Goal: Transaction & Acquisition: Complete application form

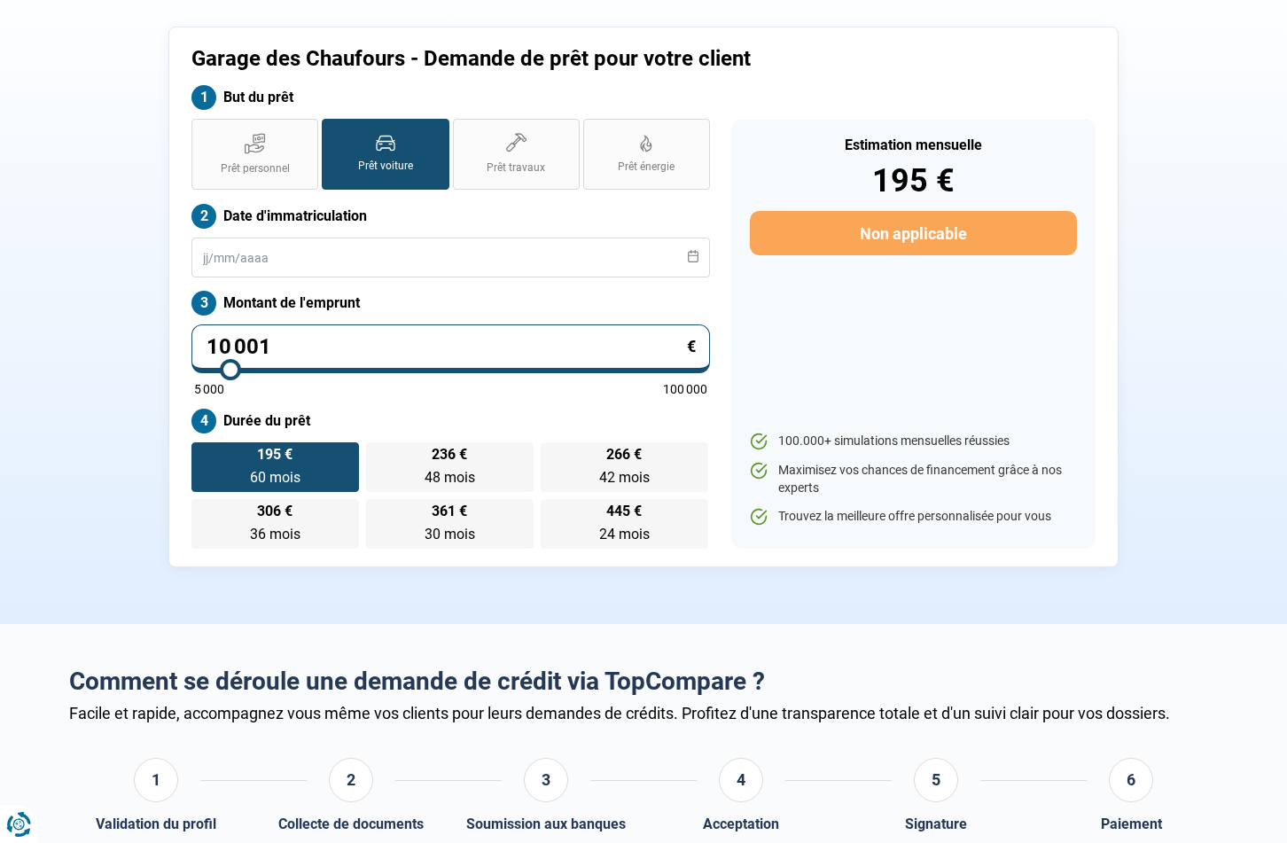
click at [907, 317] on div "Estimation mensuelle 195 € Non applicable 100.000+ simulations mensuelles réuss…" at bounding box center [913, 334] width 364 height 430
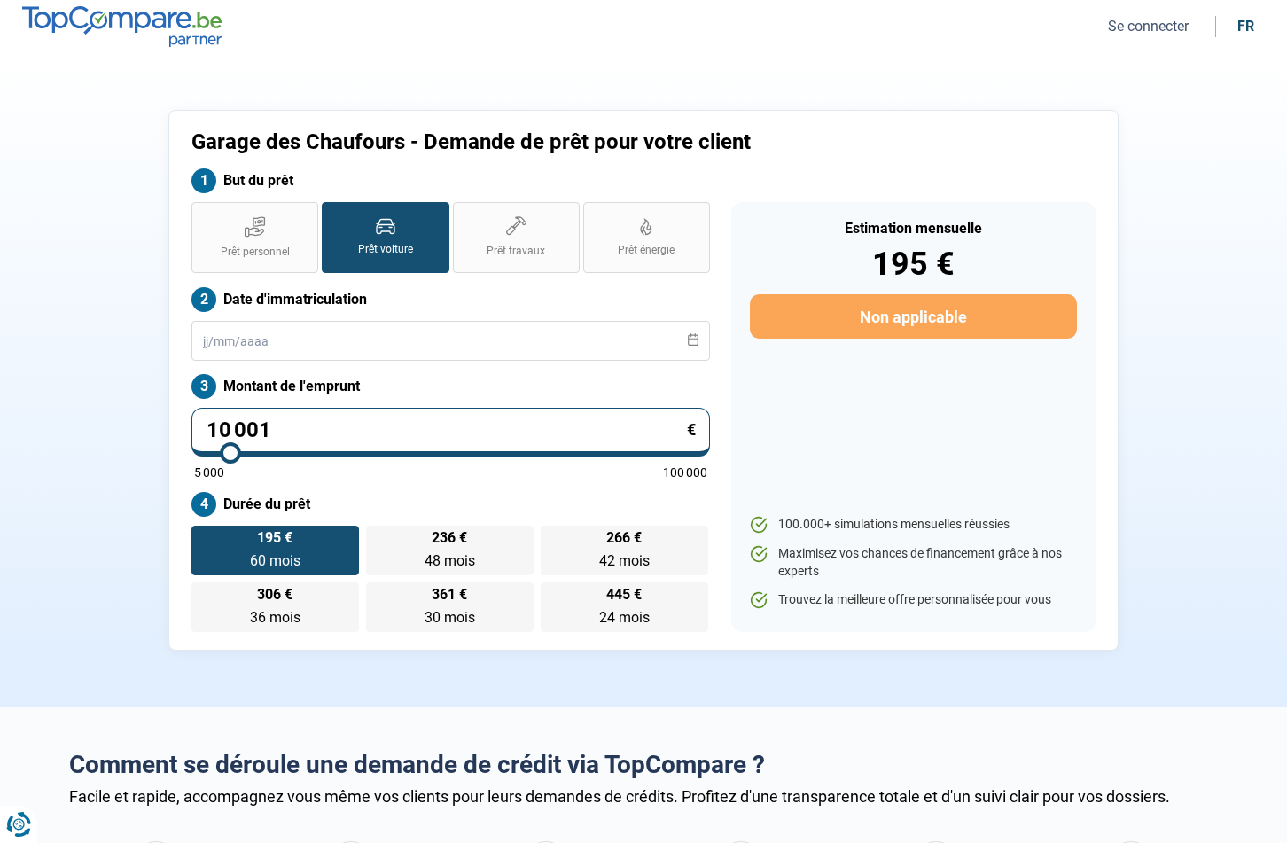
click at [1170, 16] on ul "Se connecter fr" at bounding box center [1178, 26] width 173 height 21
click at [1164, 28] on button "Se connecter" at bounding box center [1147, 26] width 91 height 19
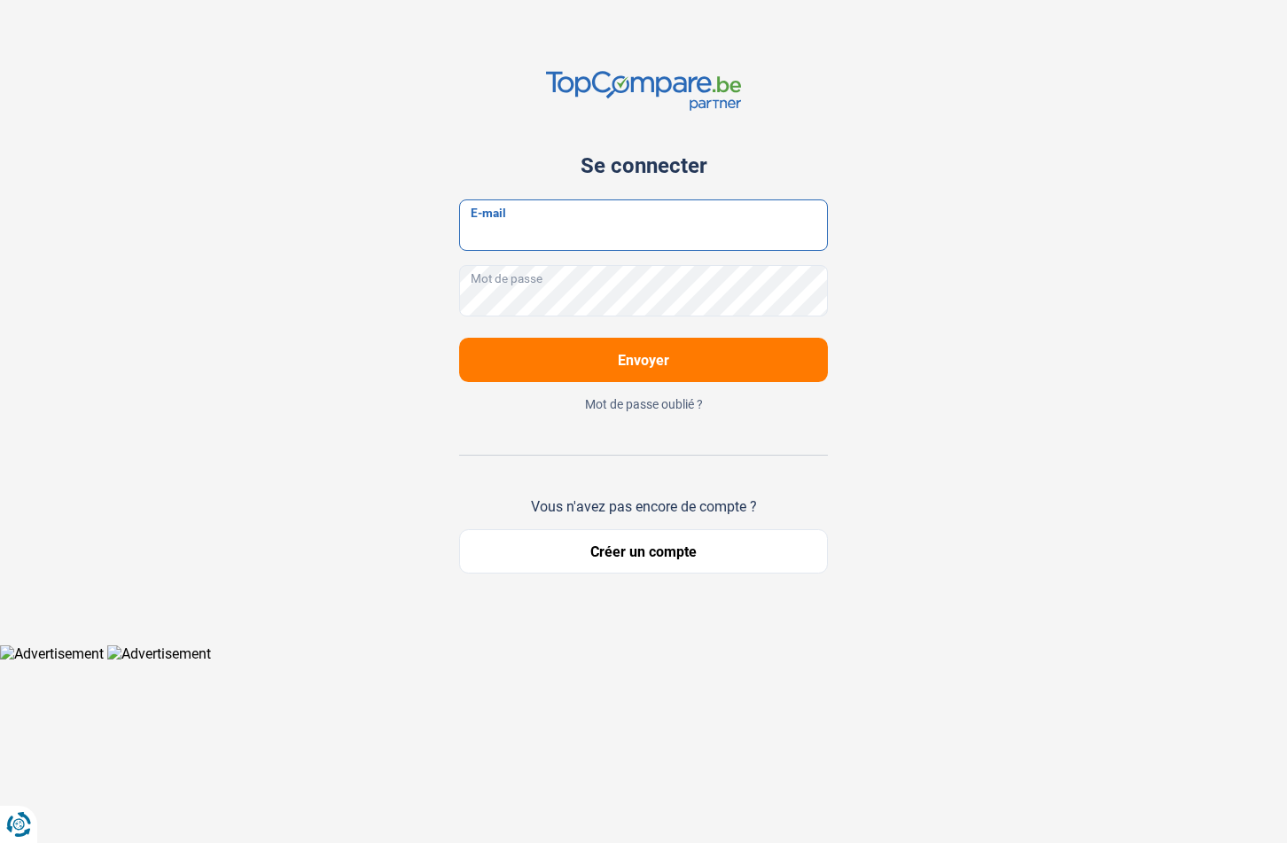
type input "[EMAIL_ADDRESS][DOMAIN_NAME]"
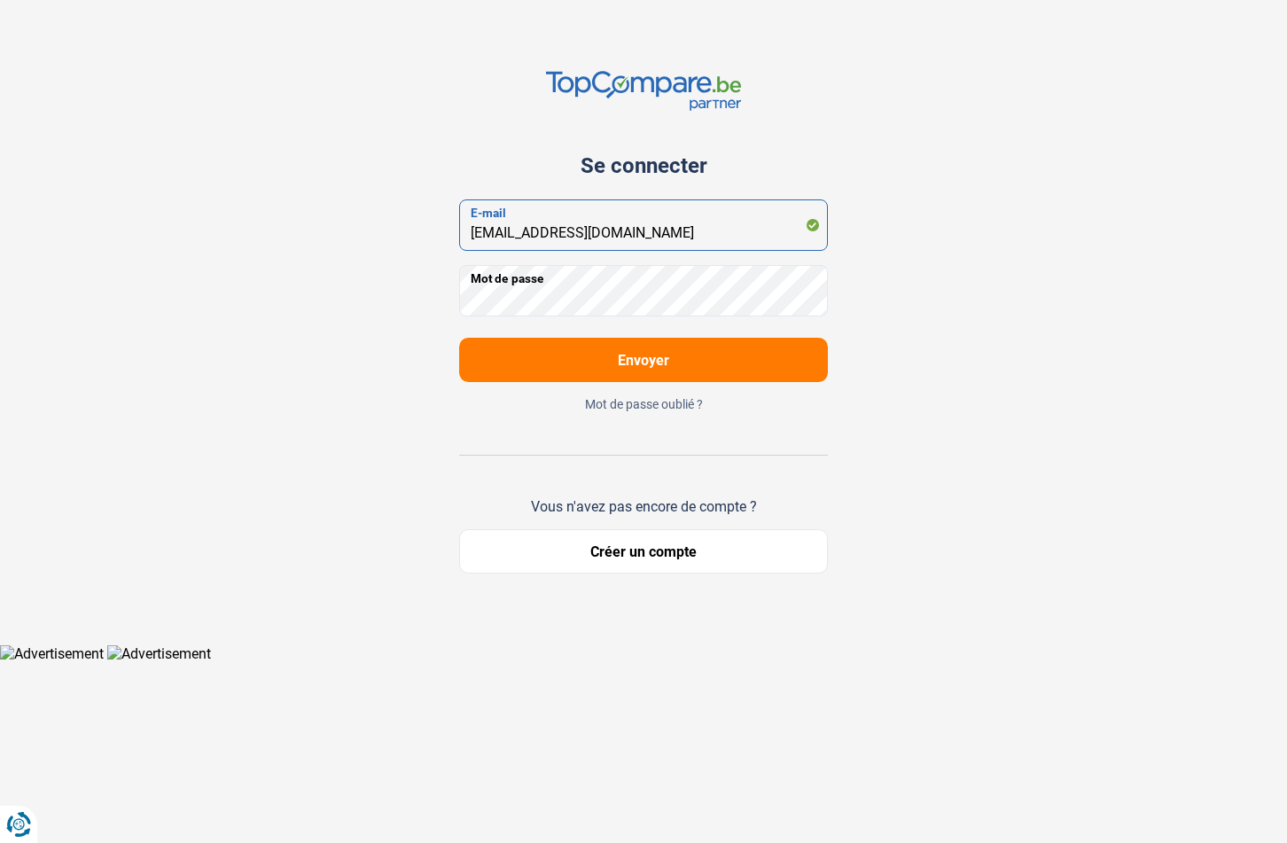
click at [630, 214] on input "[EMAIL_ADDRESS][DOMAIN_NAME]" at bounding box center [643, 224] width 369 height 51
click at [626, 356] on span "Envoyer" at bounding box center [643, 360] width 51 height 17
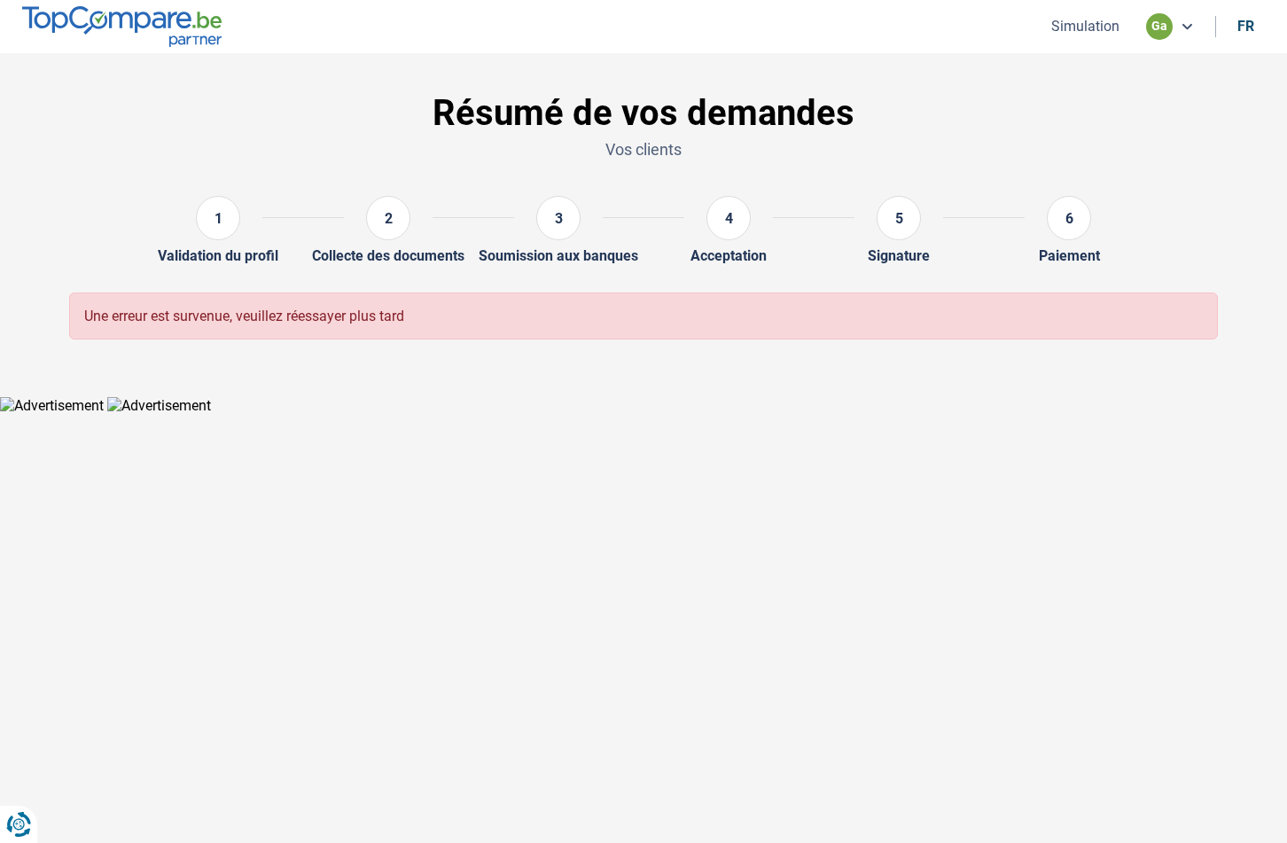
click at [1095, 44] on nav "Simulation ga fr" at bounding box center [643, 26] width 1287 height 53
click at [1096, 30] on button "Simulation" at bounding box center [1085, 26] width 79 height 19
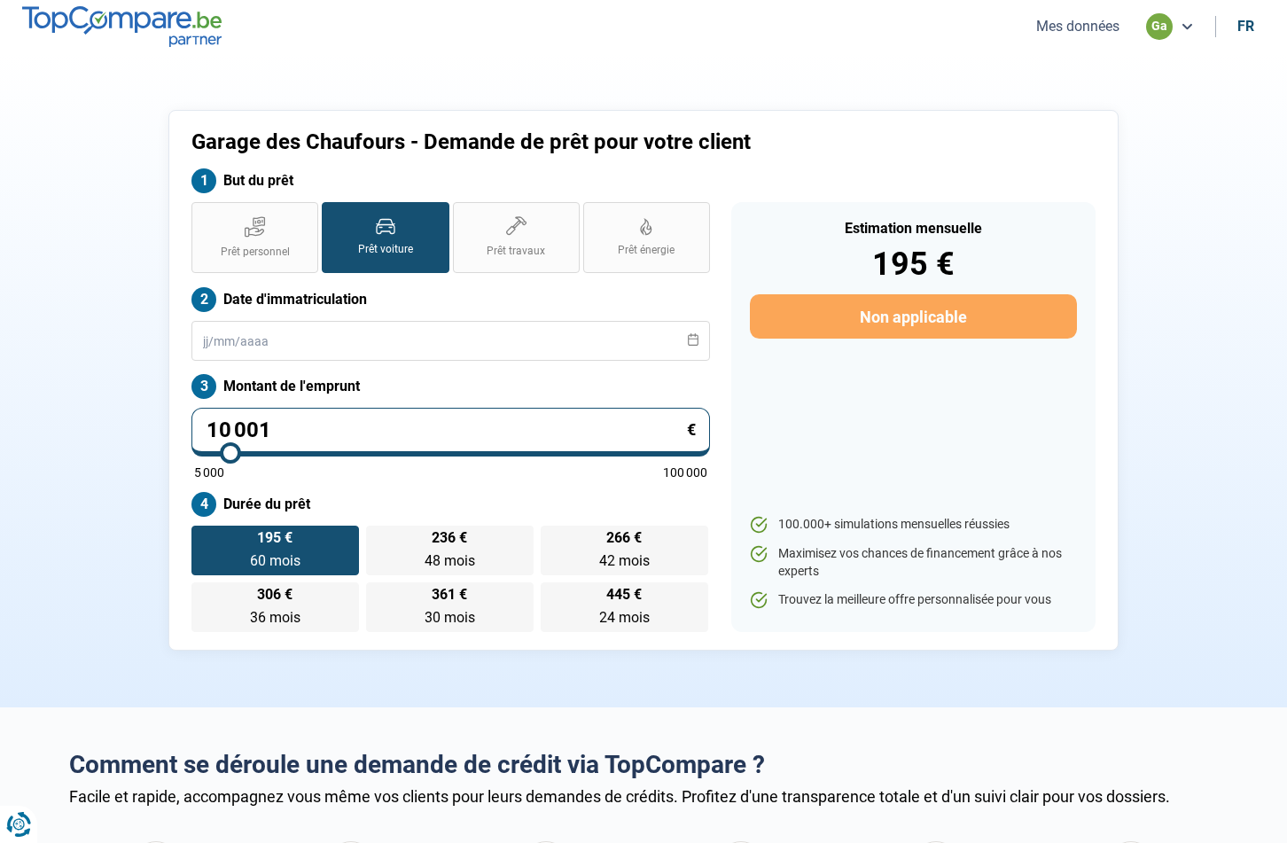
click at [1051, 27] on button "Mes données" at bounding box center [1078, 26] width 94 height 19
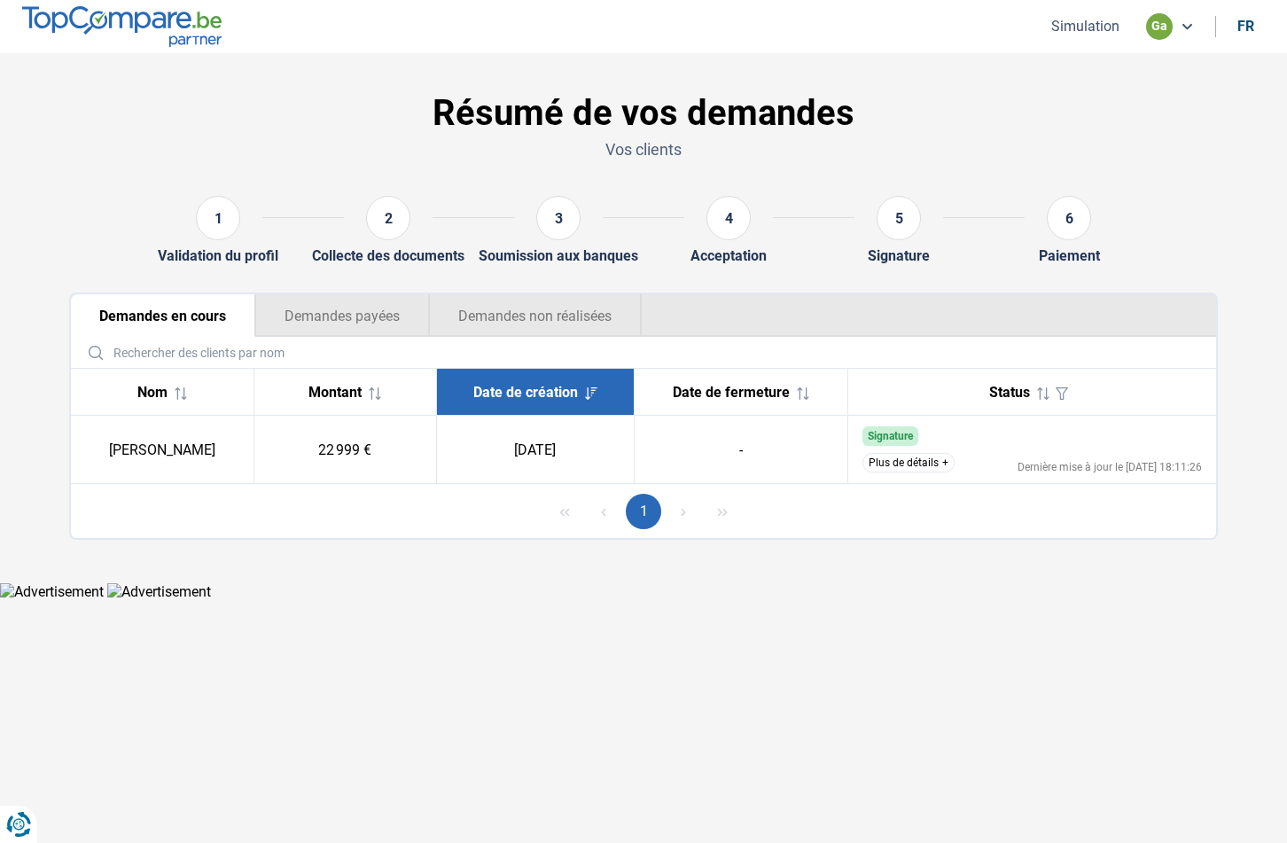
click at [1070, 25] on button "Simulation" at bounding box center [1085, 26] width 79 height 19
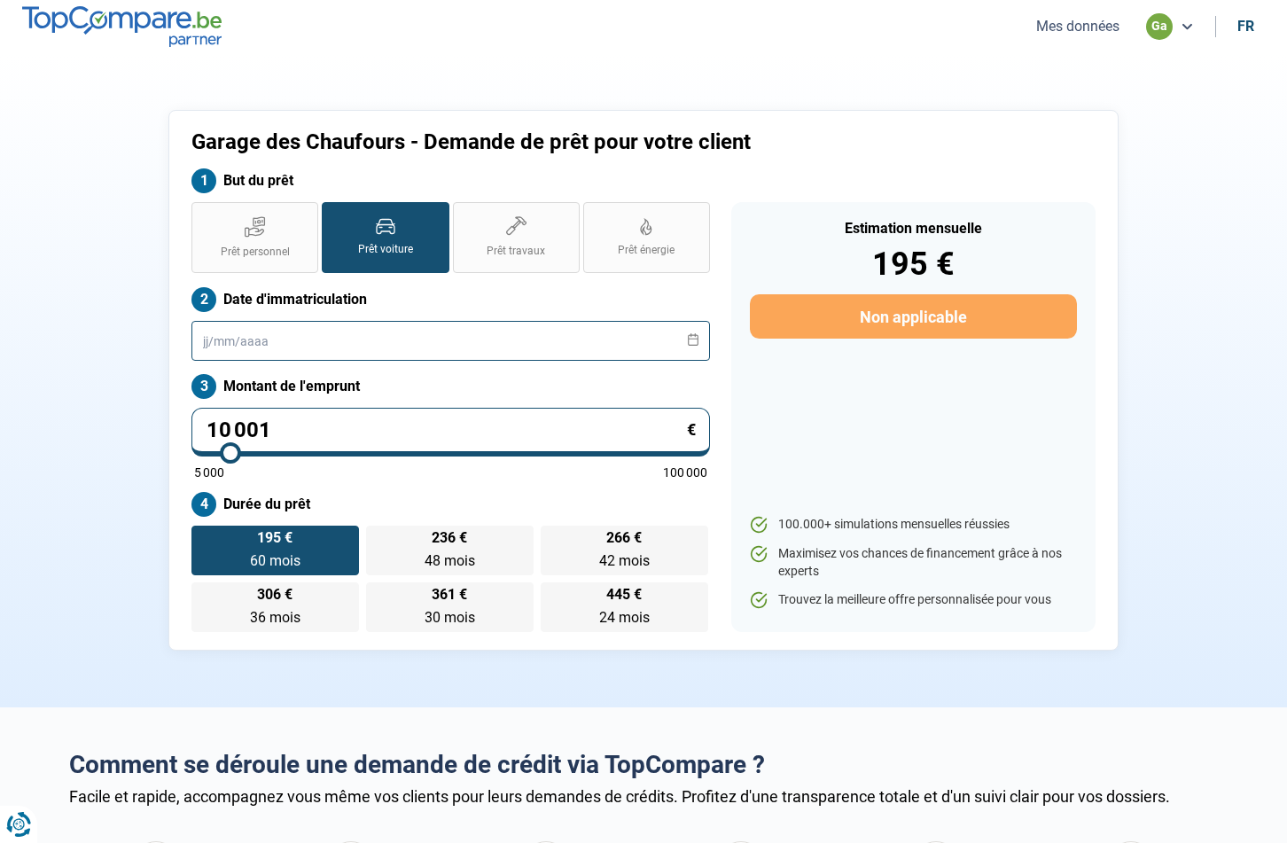
click at [346, 338] on input "text" at bounding box center [450, 341] width 518 height 40
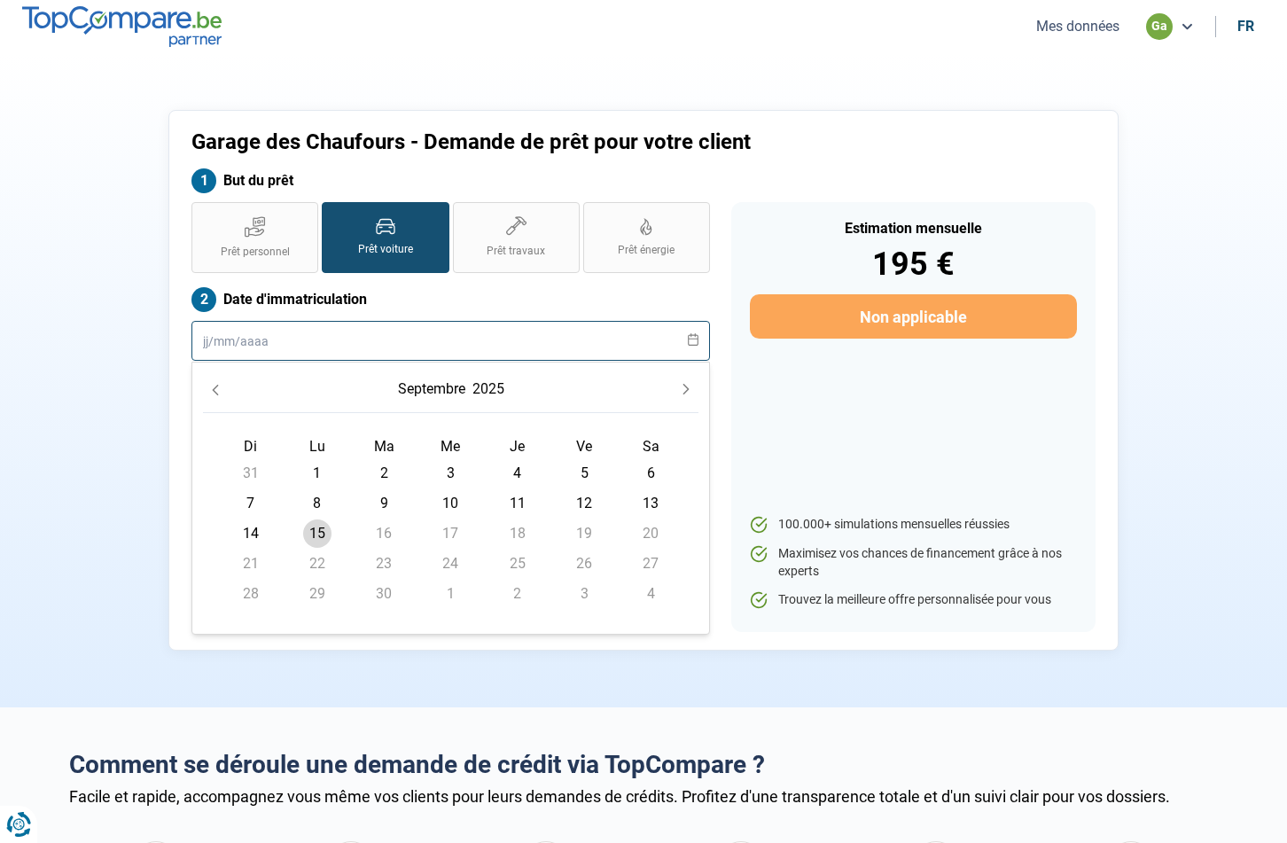
click at [343, 347] on input "text" at bounding box center [450, 341] width 518 height 40
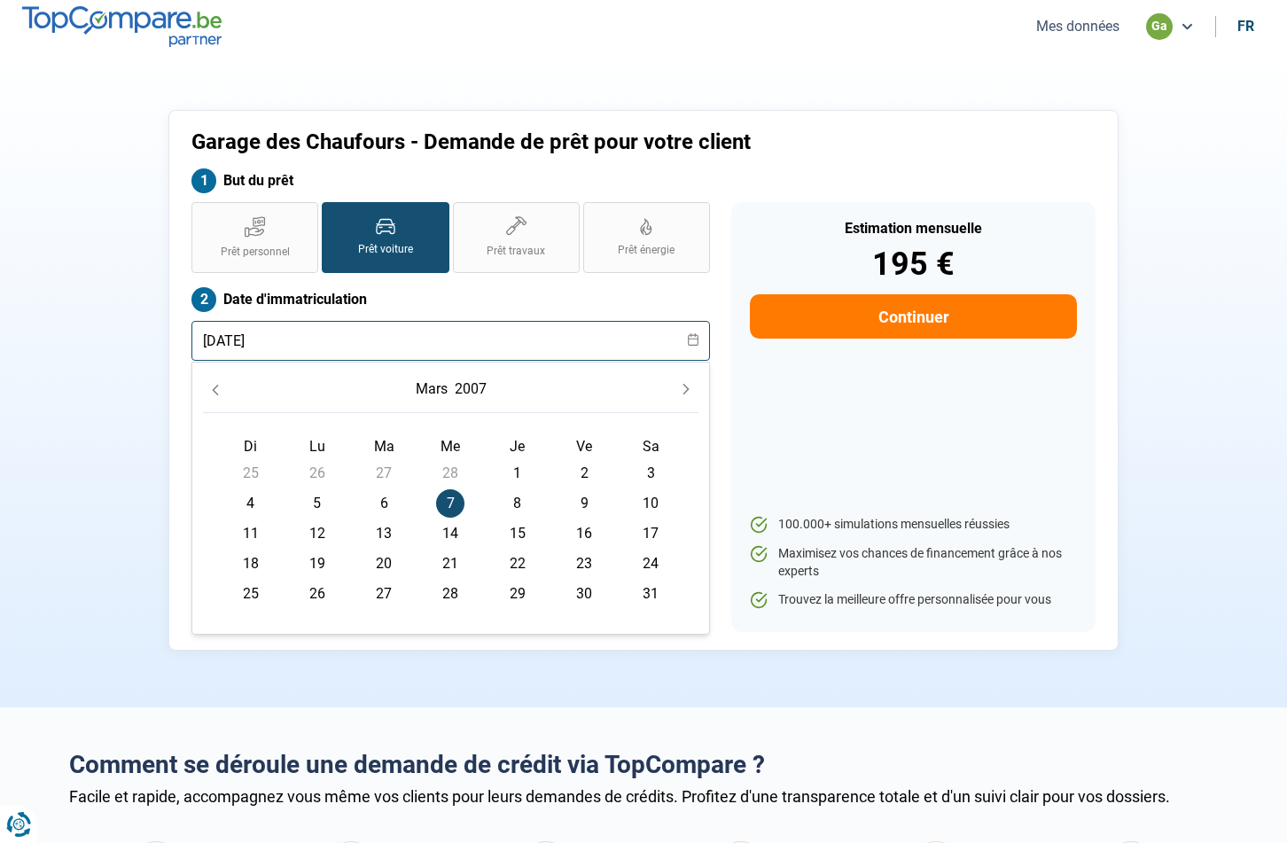
type input "07/03/2007"
click at [454, 501] on span "7" at bounding box center [450, 503] width 28 height 28
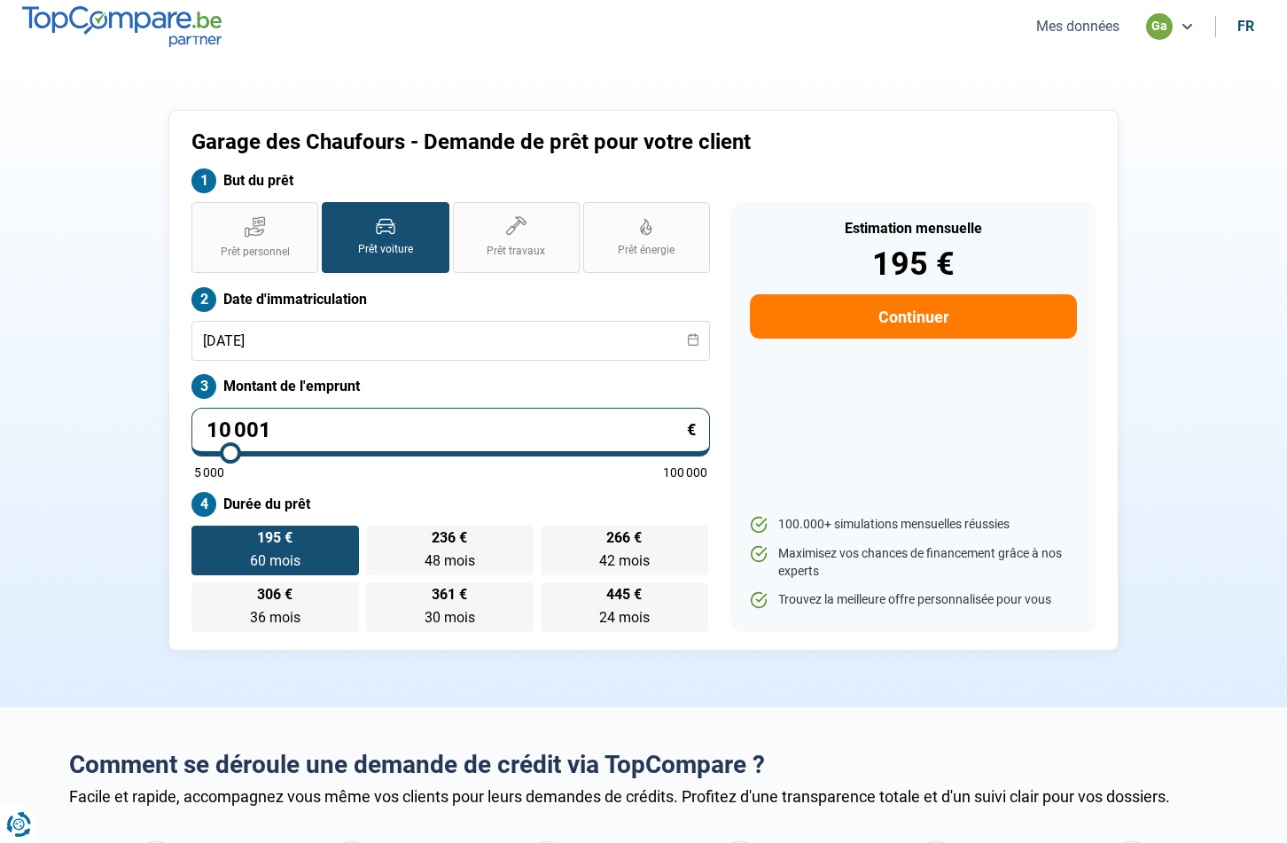
drag, startPoint x: 315, startPoint y: 440, endPoint x: 155, endPoint y: 432, distance: 159.7
click at [155, 432] on div "Garage des Chaufours - Demande de prêt pour votre client But du prêt Prêt perso…" at bounding box center [643, 380] width 1170 height 541
type input "8"
type input "5000"
type input "80"
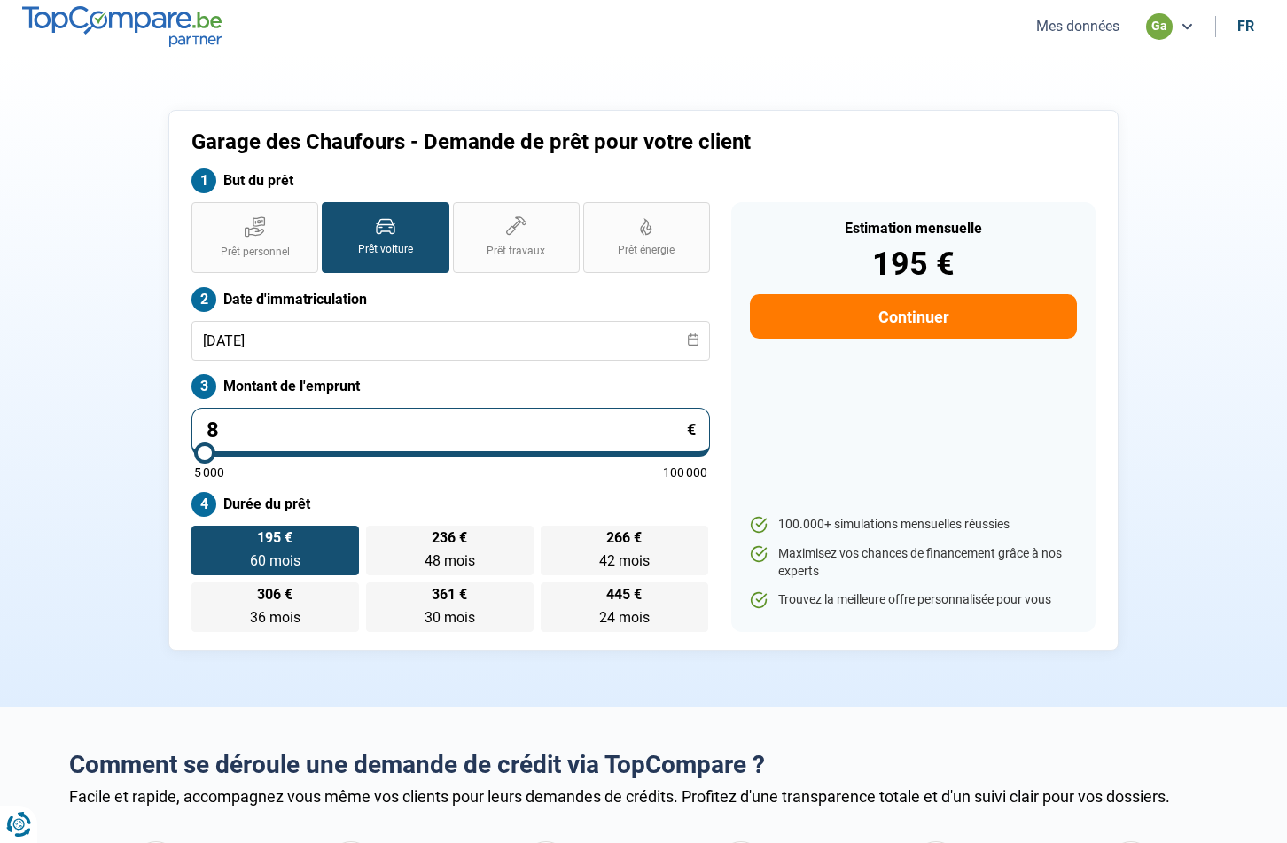
type input "5000"
type input "800"
type input "5000"
type input "8 000"
type input "8000"
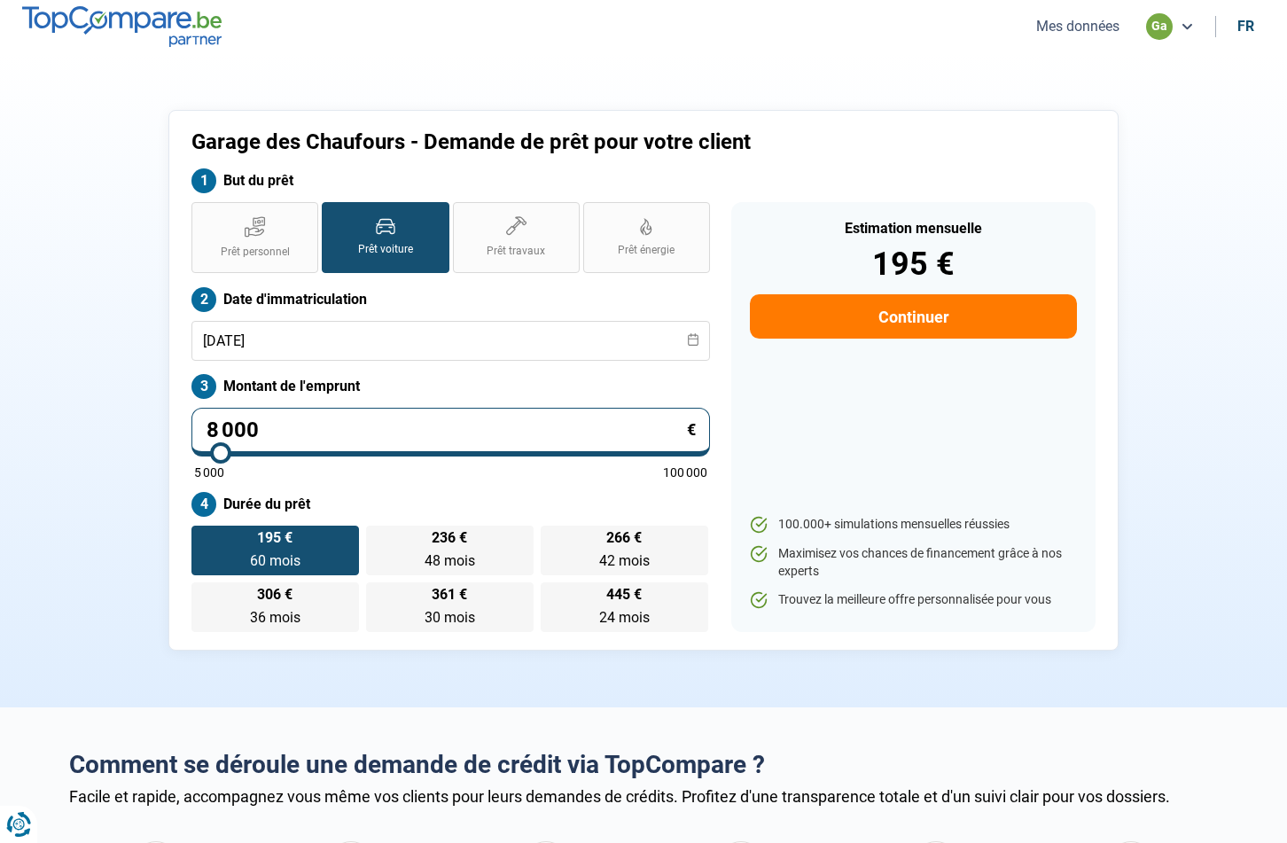
type input "8 000"
radio input "true"
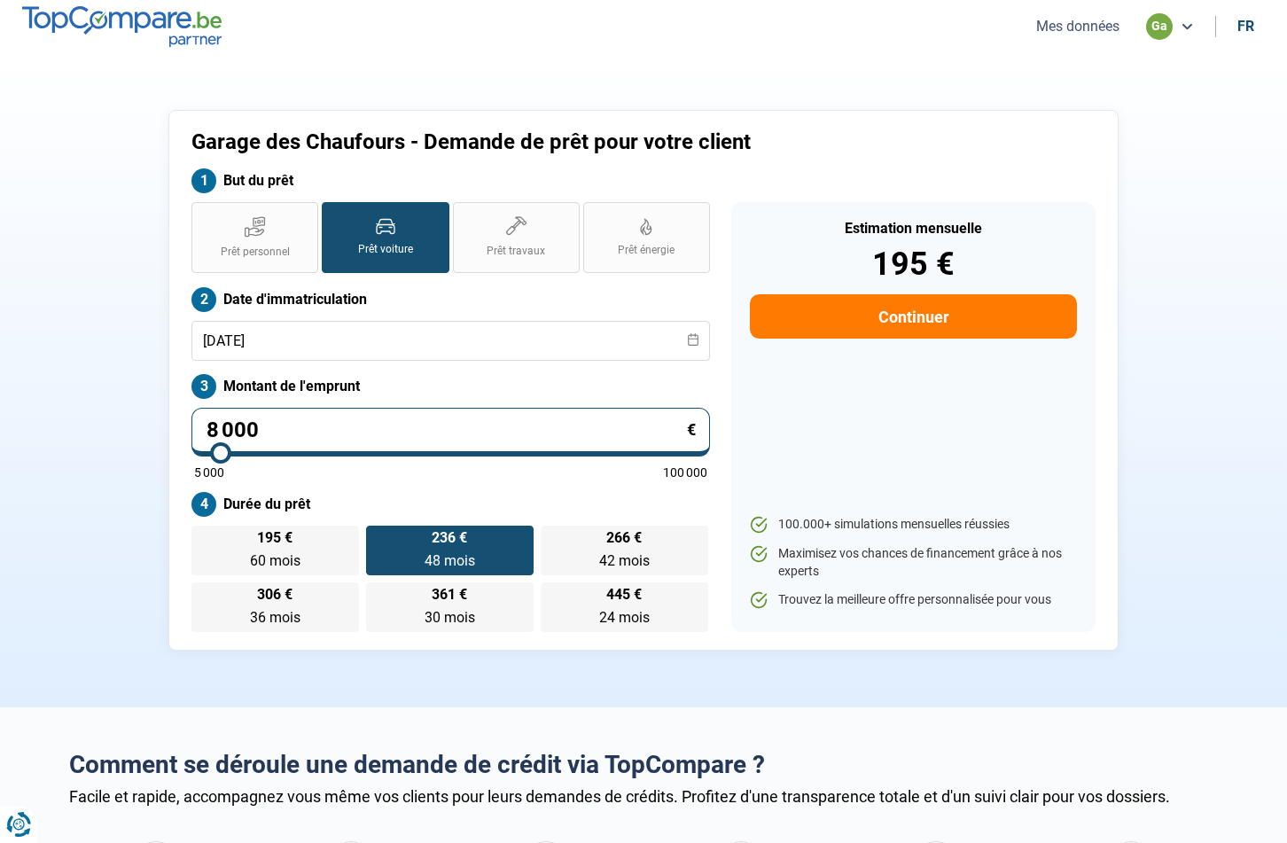
click at [452, 491] on div "Prêt personnel Prêt voiture Prêt travaux Prêt énergie Prêt voiture Date d'immat…" at bounding box center [451, 417] width 540 height 430
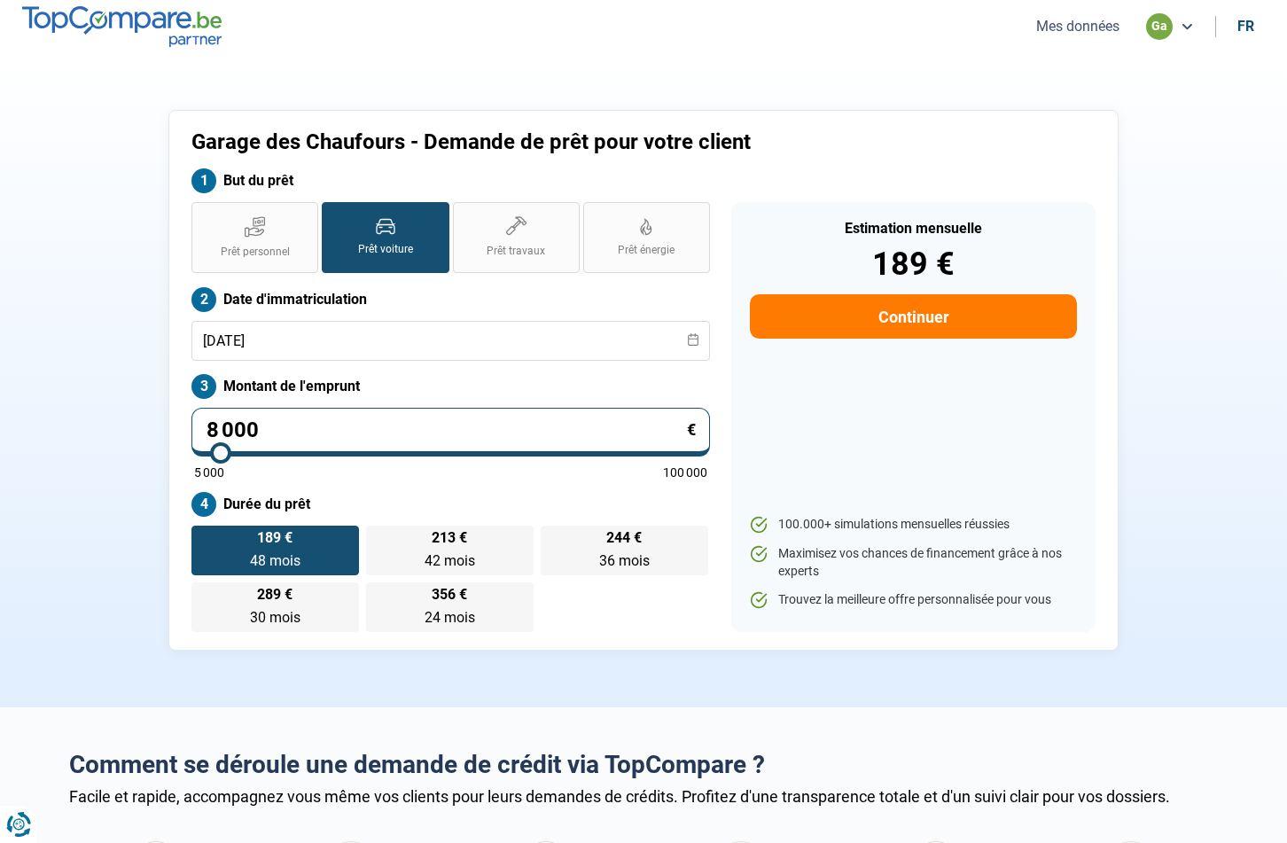
click at [864, 321] on button "Continuer" at bounding box center [913, 316] width 327 height 44
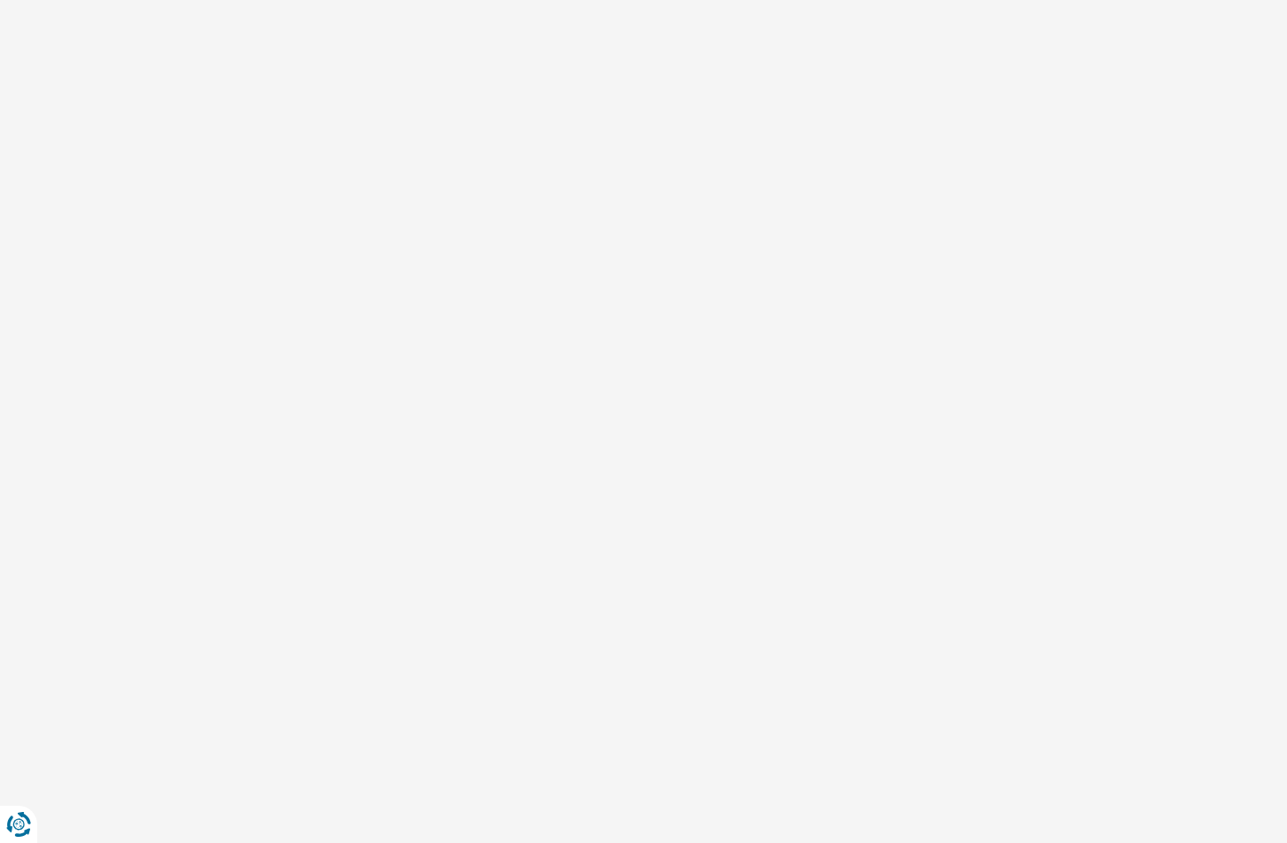
select select "32"
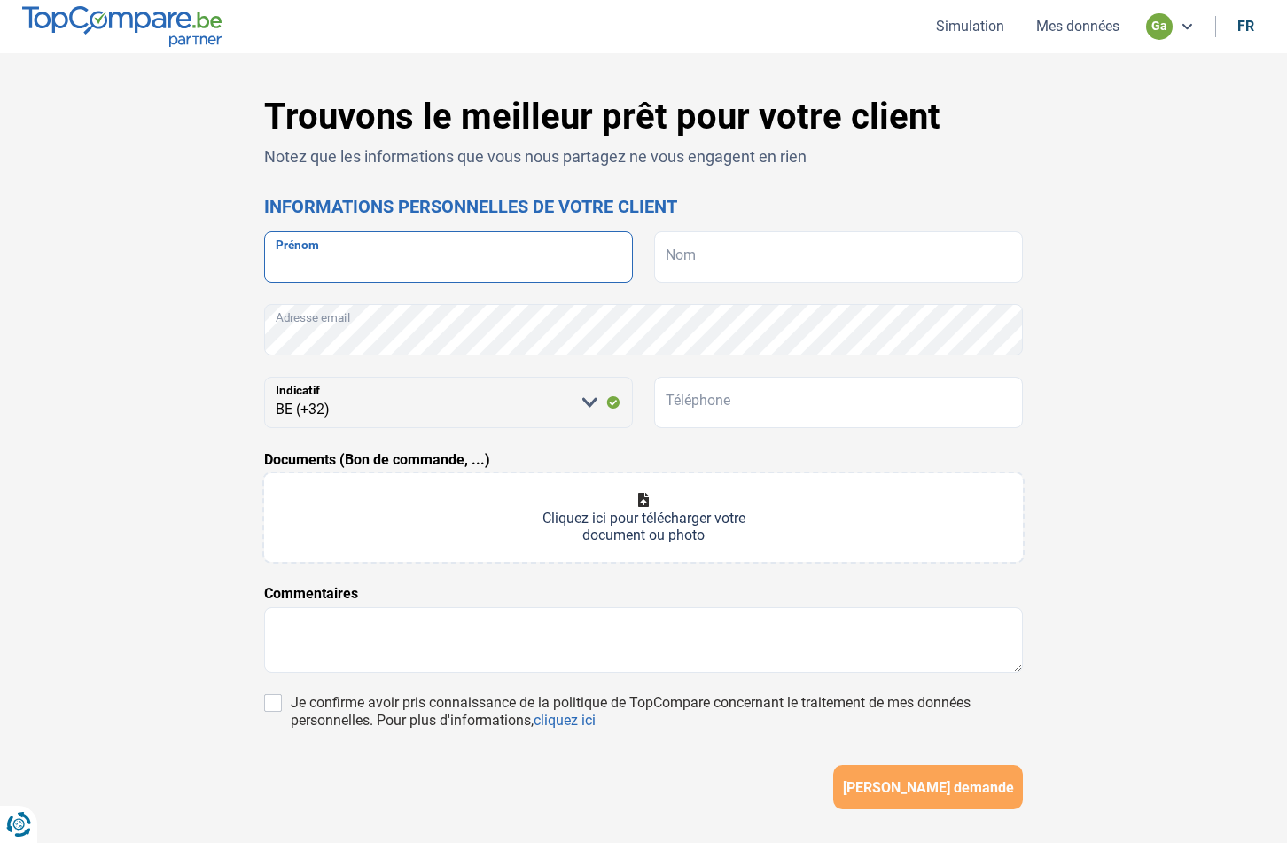
click at [482, 248] on input "Prénom" at bounding box center [448, 256] width 369 height 51
drag, startPoint x: 409, startPoint y: 273, endPoint x: 262, endPoint y: 268, distance: 146.3
click at [262, 268] on div "Trouvons le meilleur prêt pour votre client Notez que les informations que vous…" at bounding box center [643, 501] width 780 height 811
type input "logan"
click at [756, 252] on input "Nom" at bounding box center [838, 256] width 369 height 51
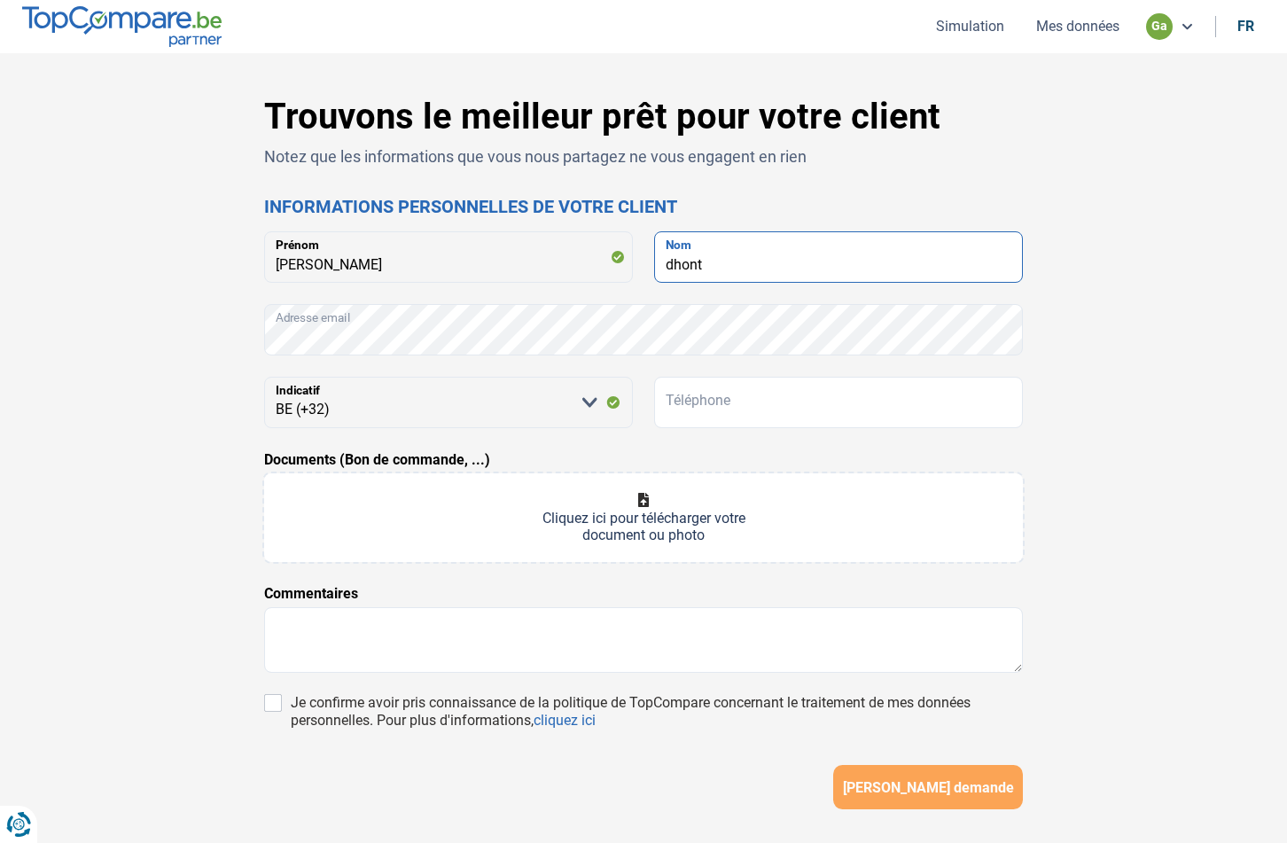
type input "dhont"
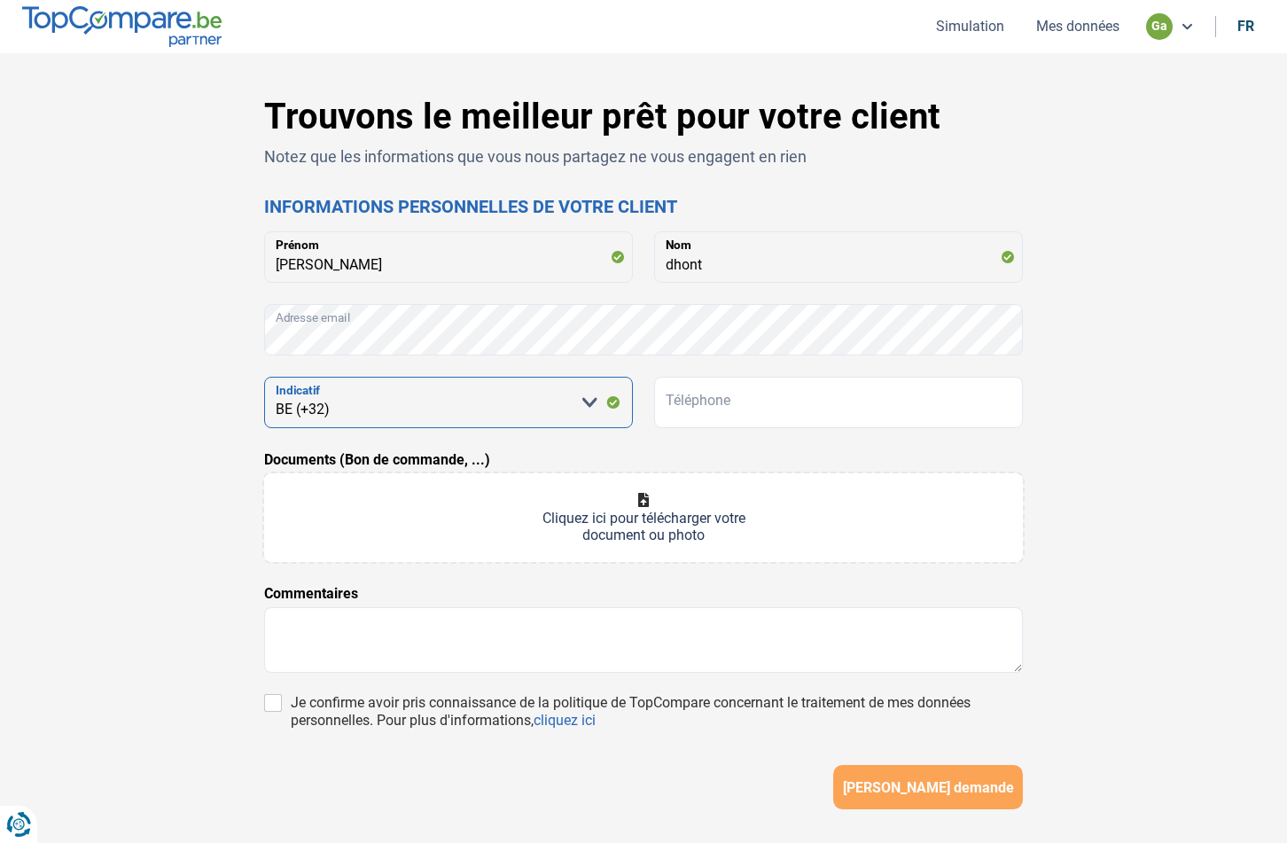
click at [421, 405] on select "Veuillez sélectionner une option BE (+32) LU (+352)" at bounding box center [448, 402] width 369 height 51
click at [733, 401] on input "Téléphone" at bounding box center [838, 402] width 369 height 51
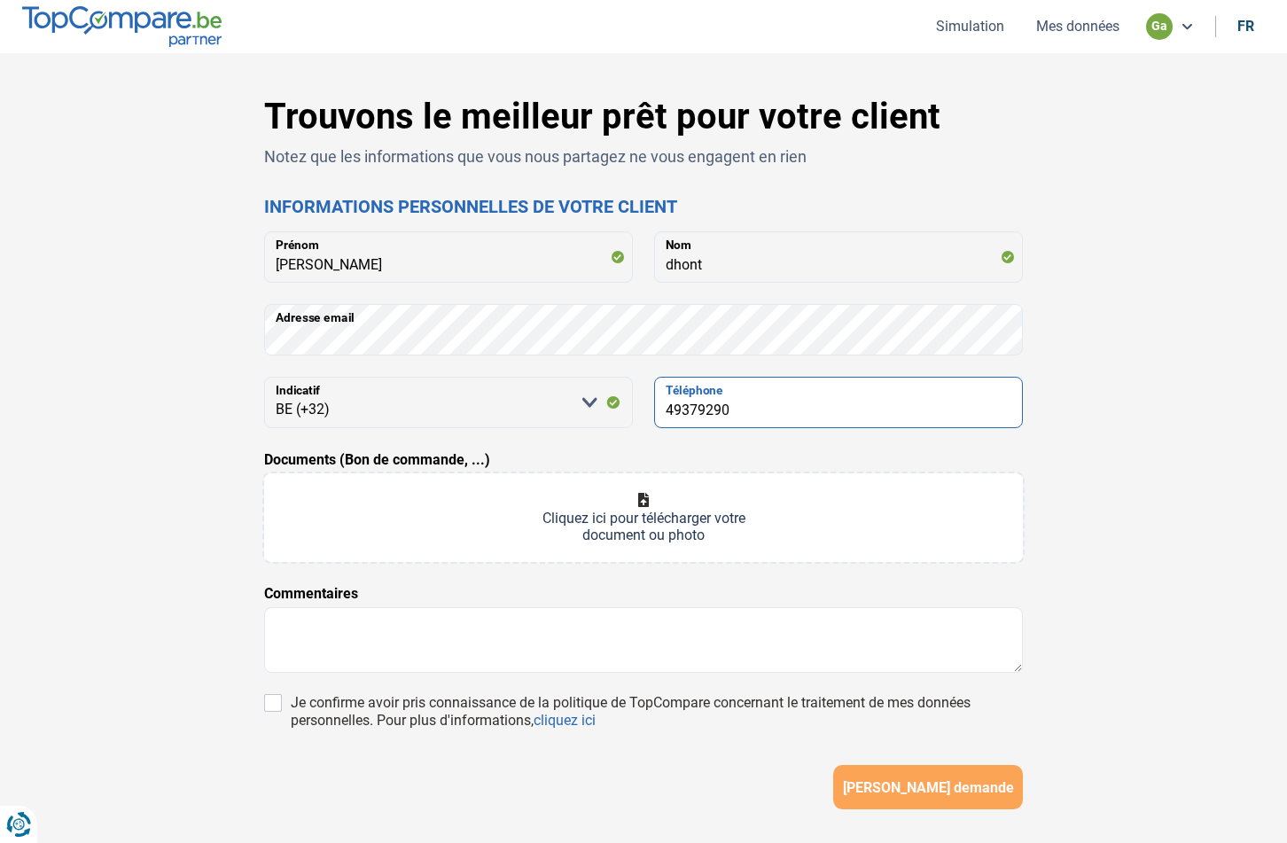
type input "493792903"
type input "C:\fakepath\IMG_4380.jpg"
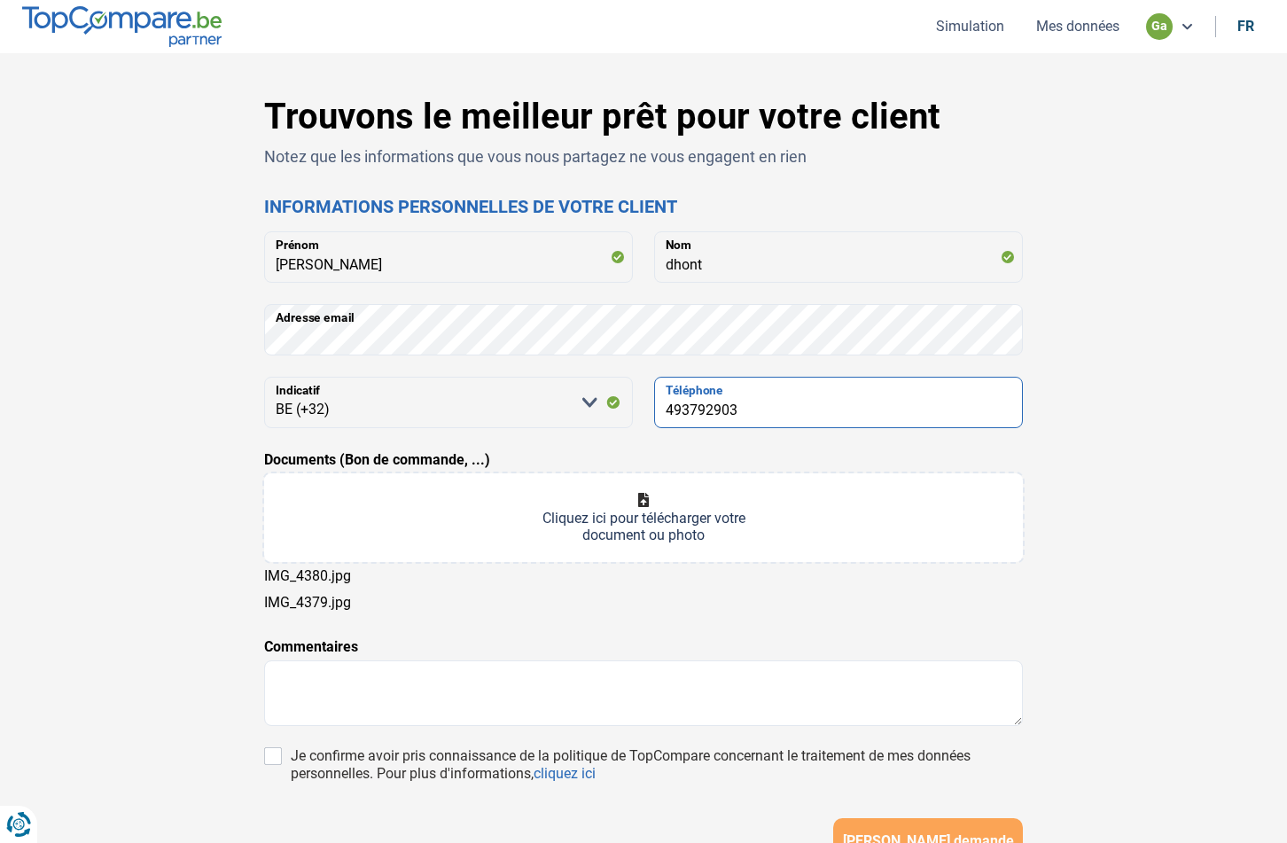
type input "493792903"
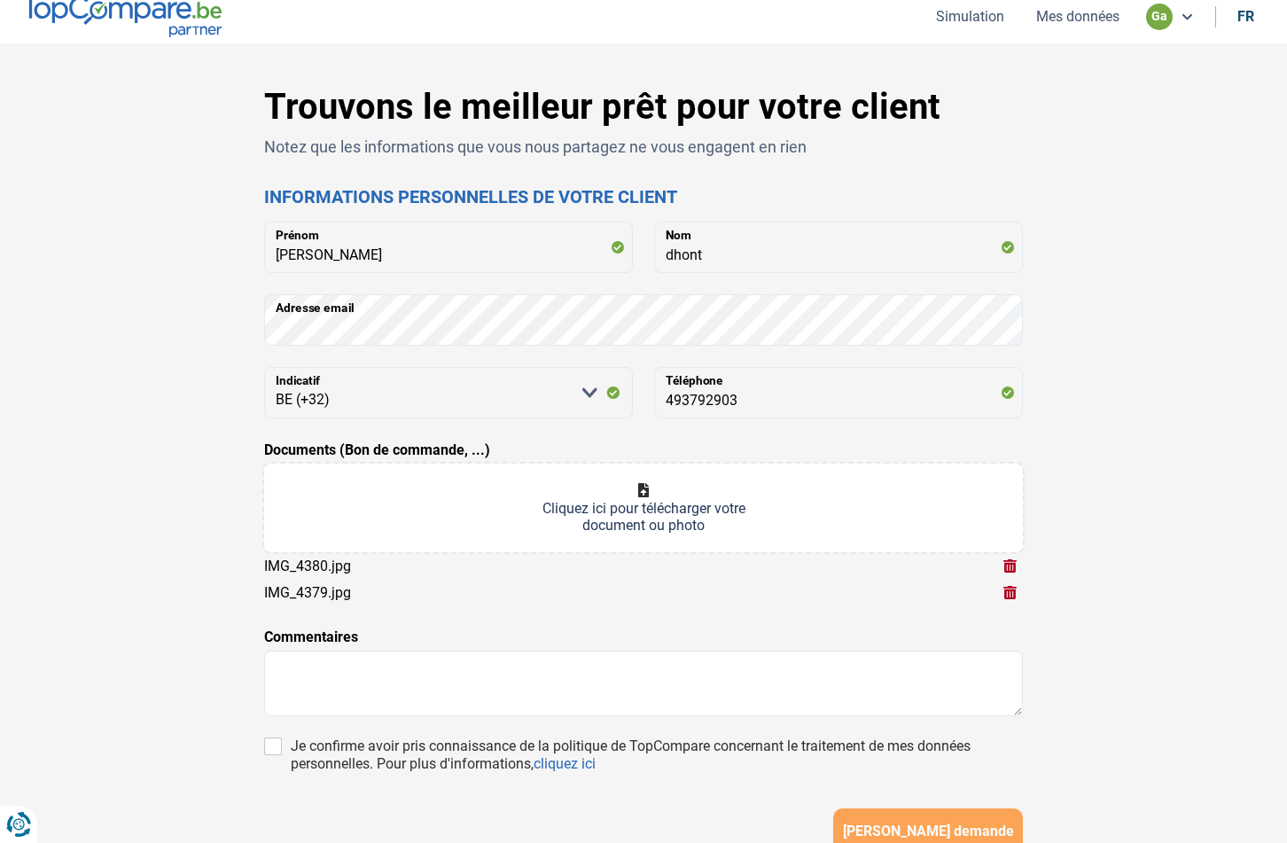
scroll to position [15, 0]
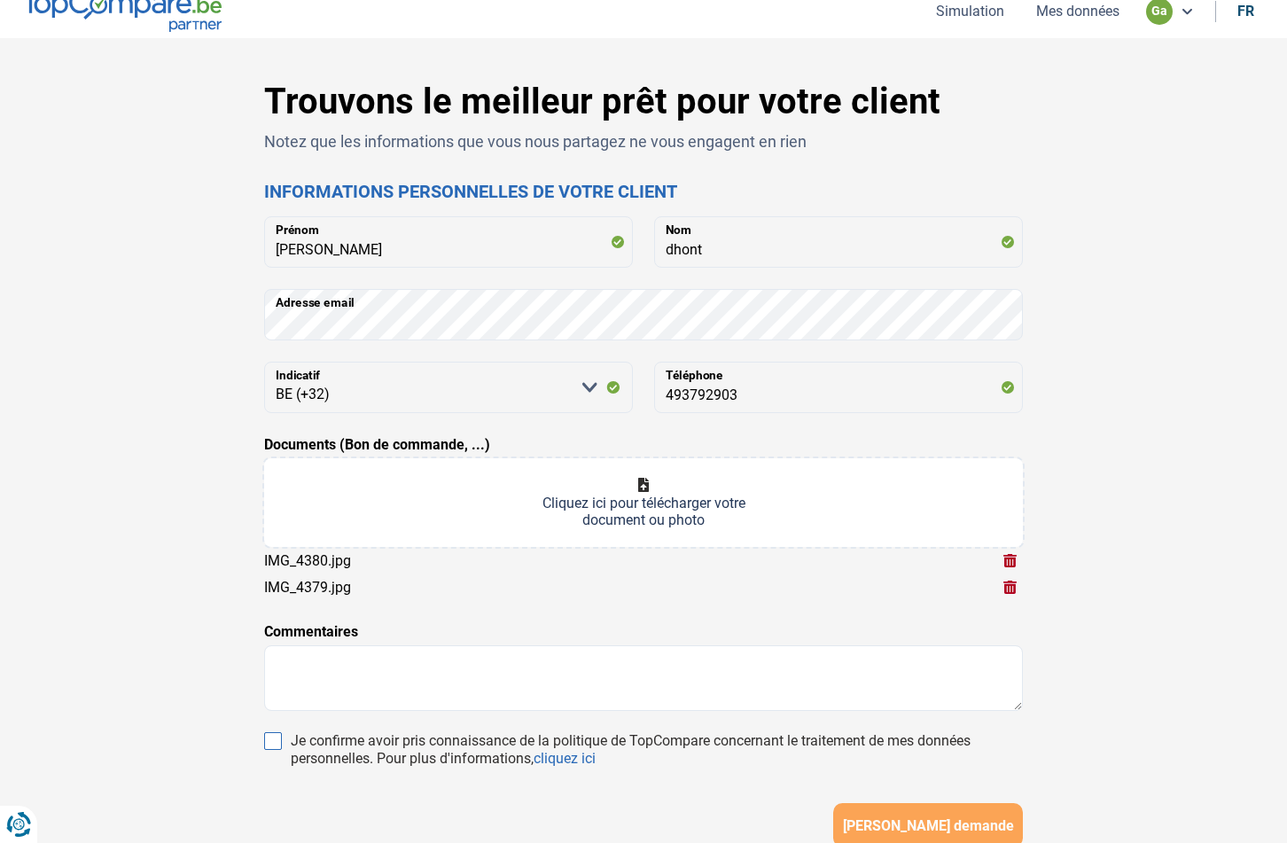
click at [278, 743] on input "Je confirme avoir pris connaissance de la politique de TopCompare concernant le…" at bounding box center [273, 741] width 18 height 18
checkbox input "true"
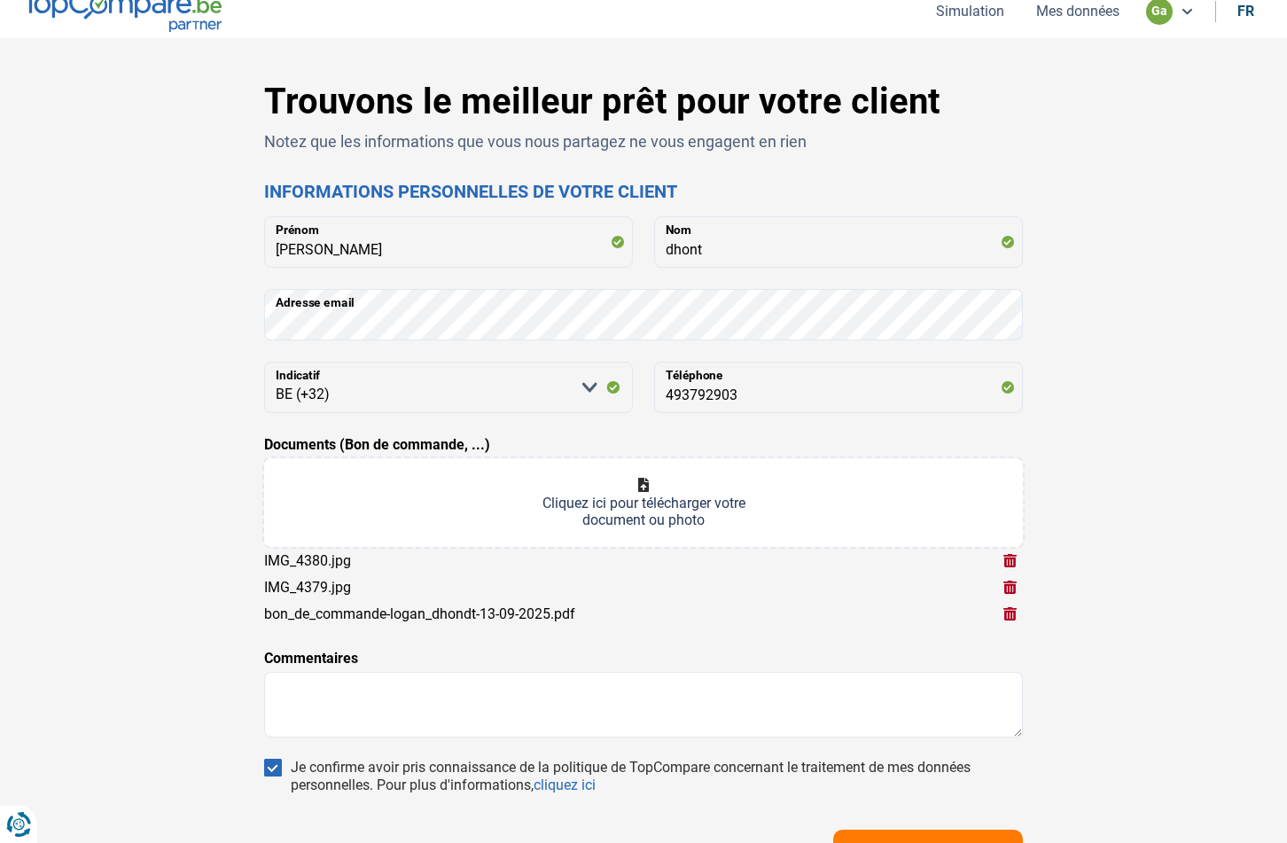
scroll to position [43, 0]
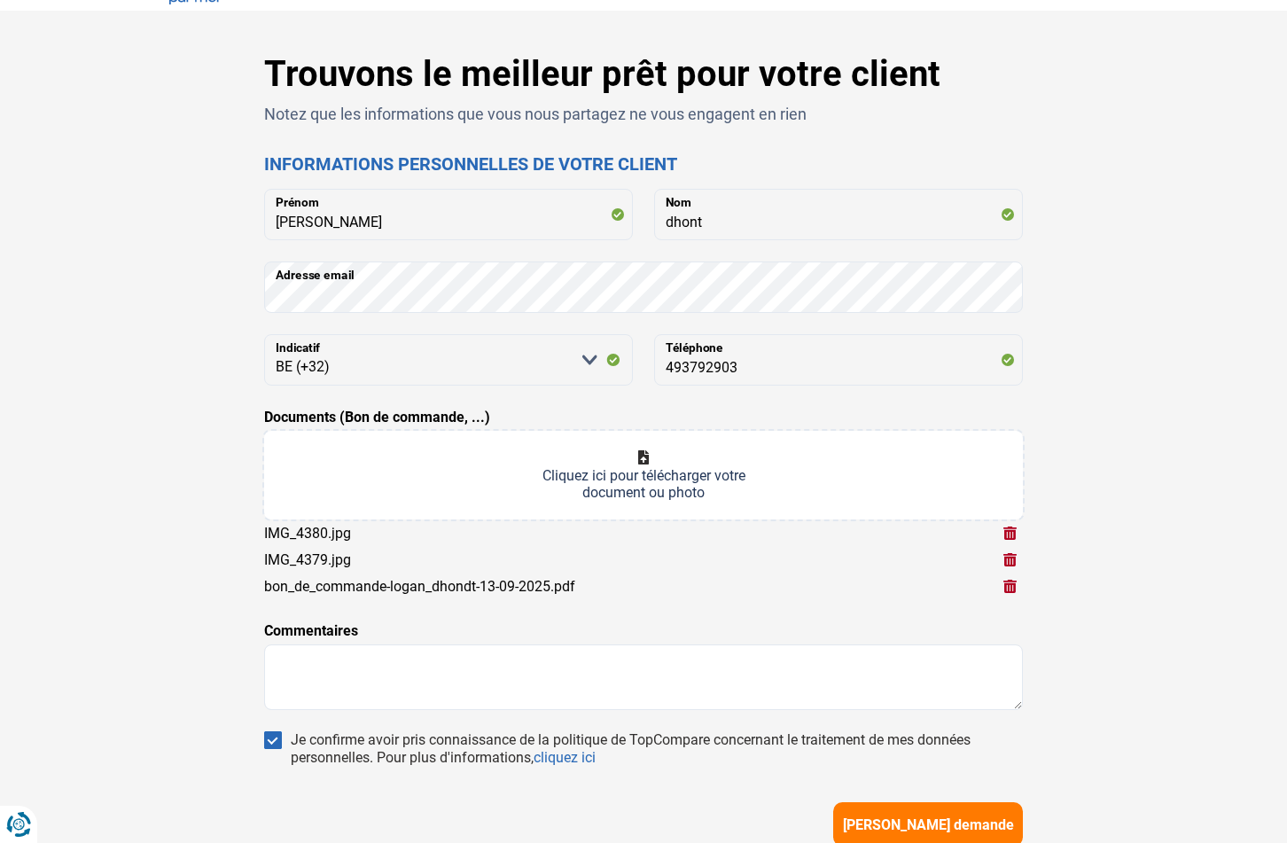
type input "C:\fakepath\salaire dhont.pdf"
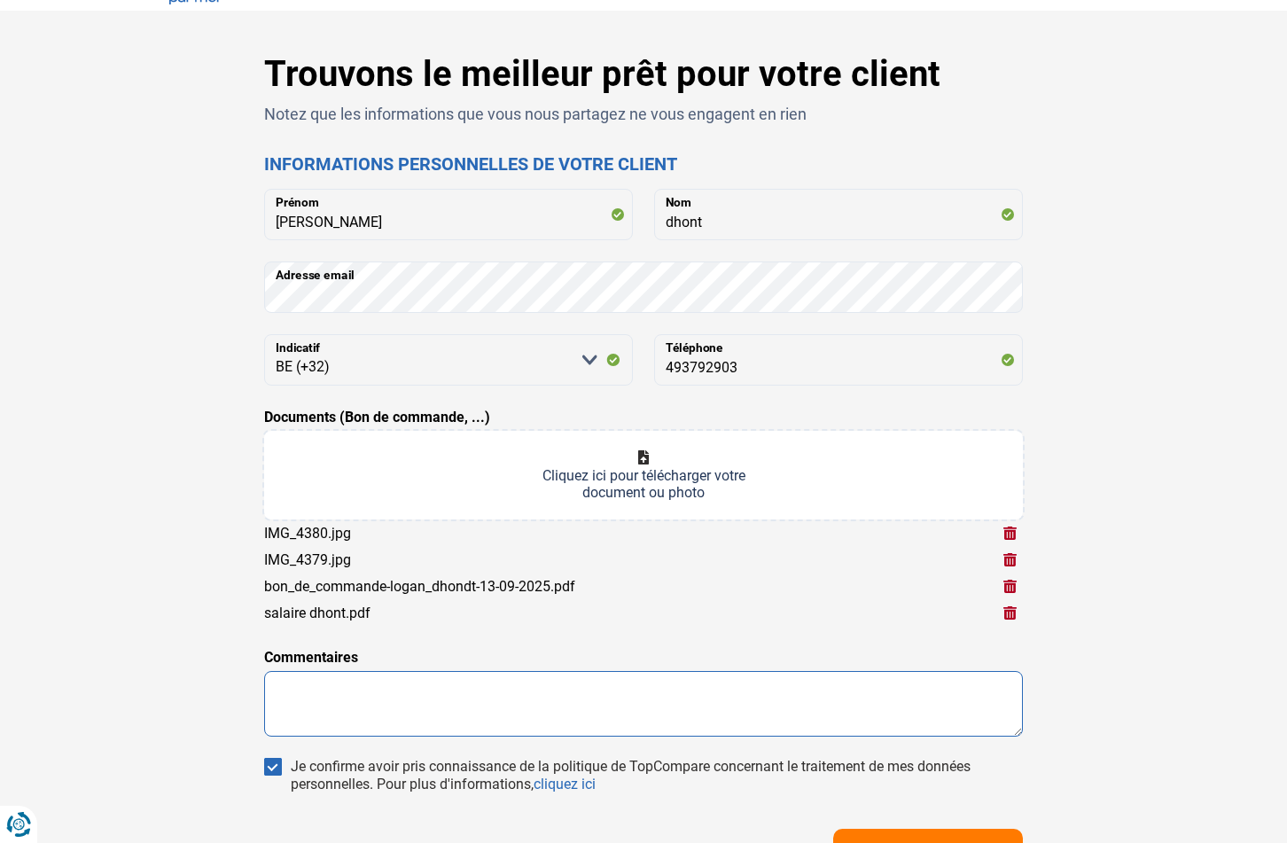
click at [348, 698] on textarea at bounding box center [643, 704] width 759 height 66
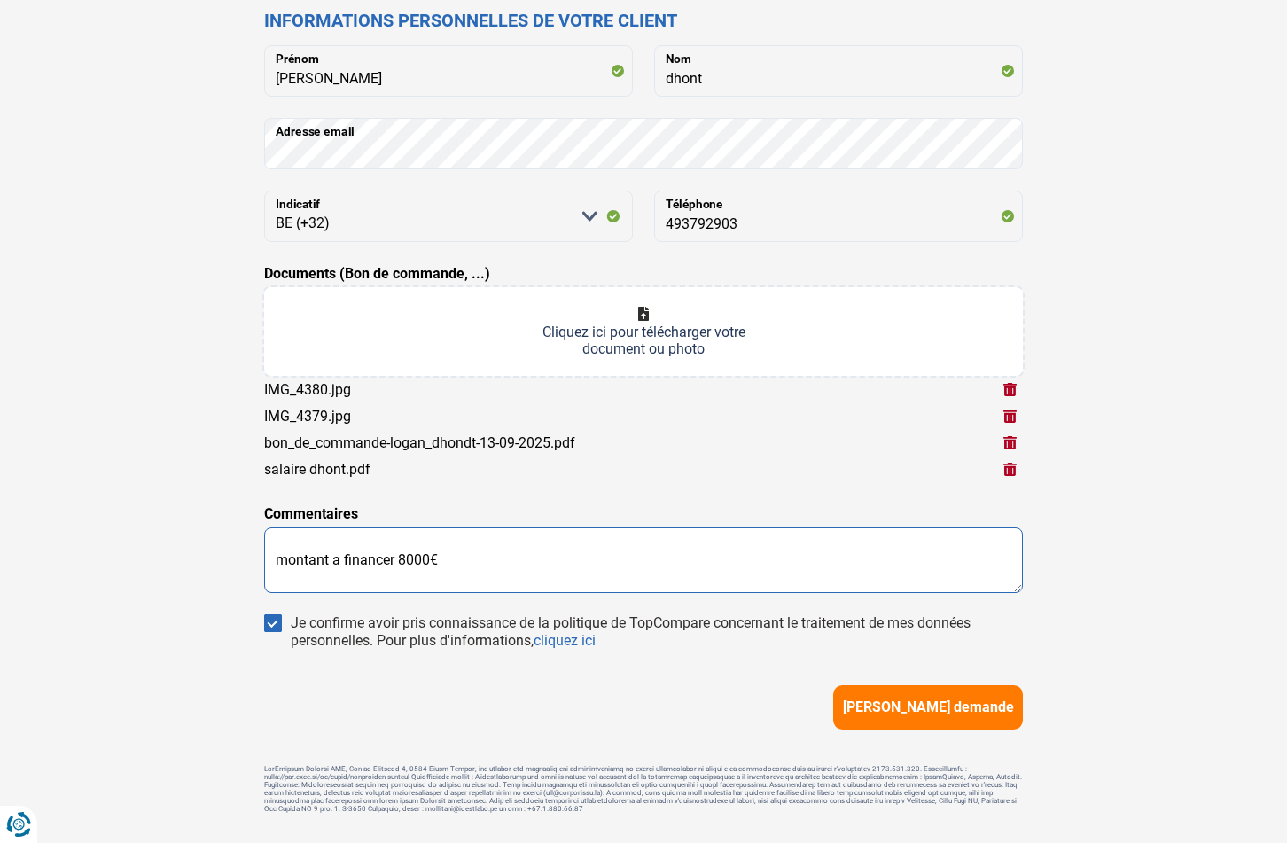
scroll to position [232, 0]
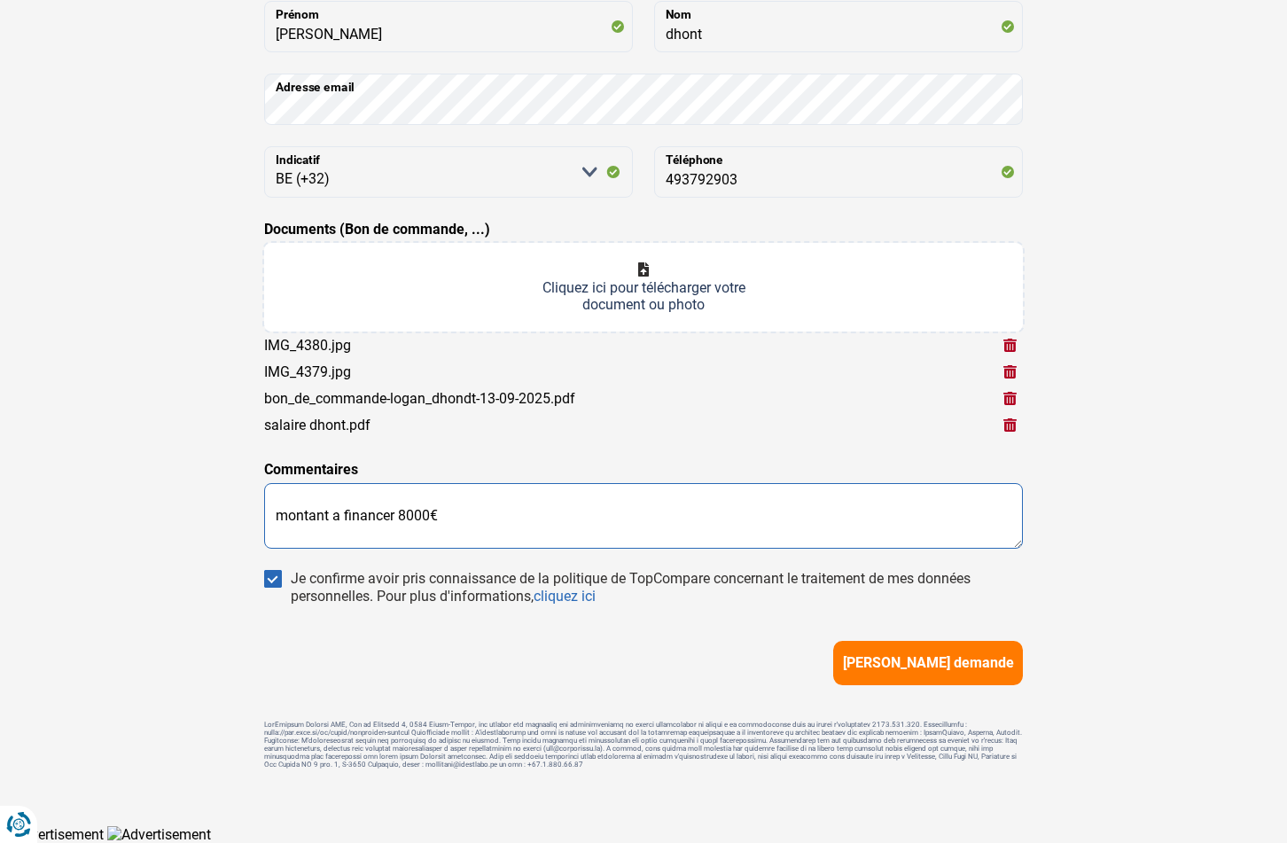
type textarea "montant a financer 8000€"
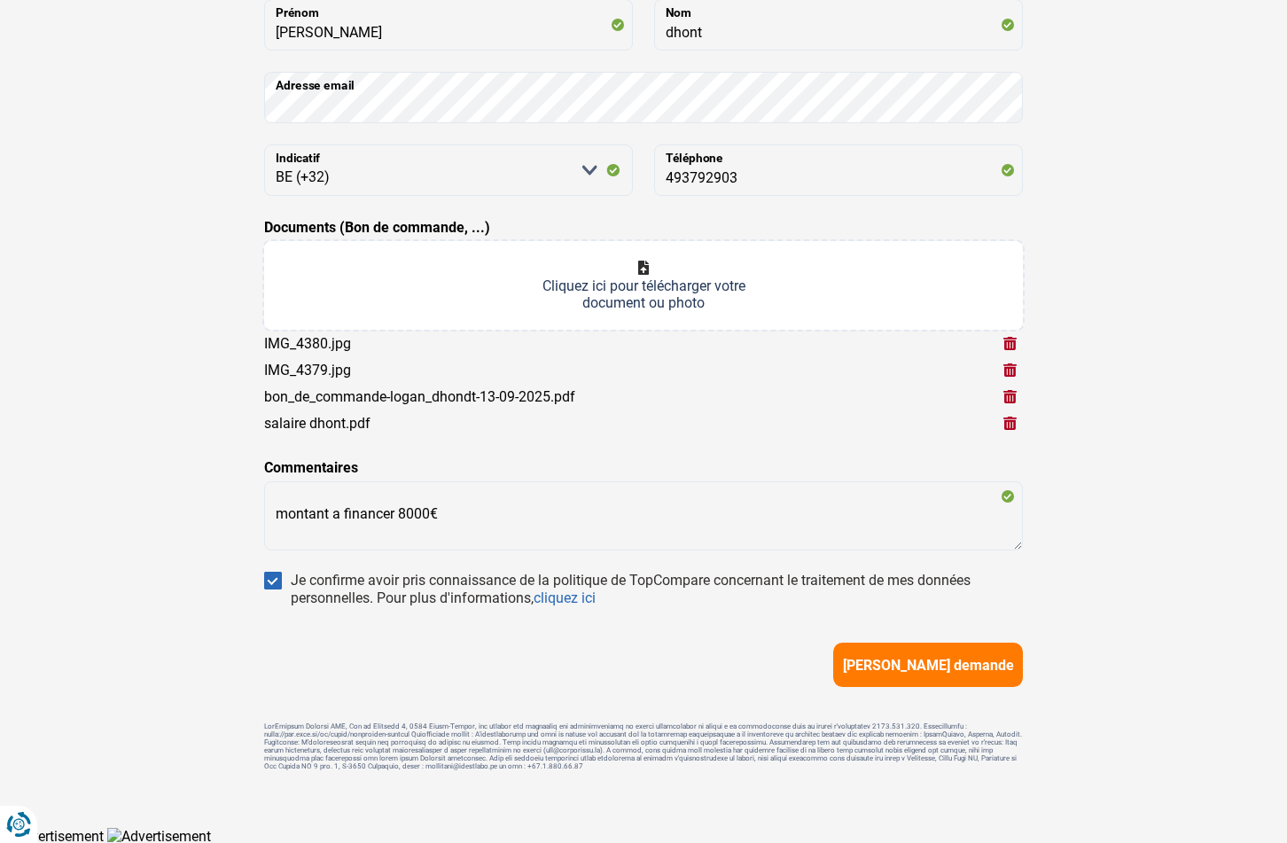
click at [983, 672] on button "Soumettre demande" at bounding box center [928, 664] width 190 height 44
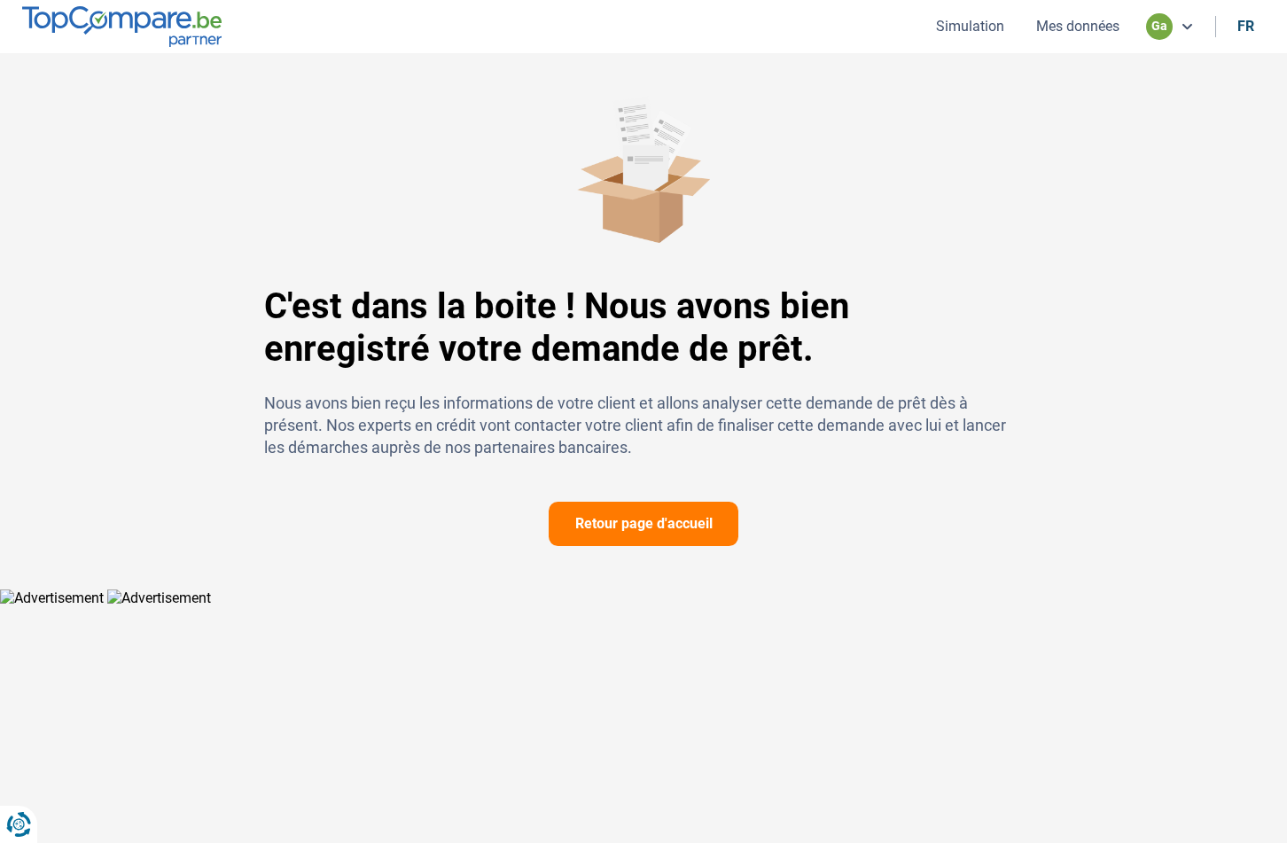
click at [661, 522] on button "Retour page d'accueil" at bounding box center [644, 524] width 190 height 44
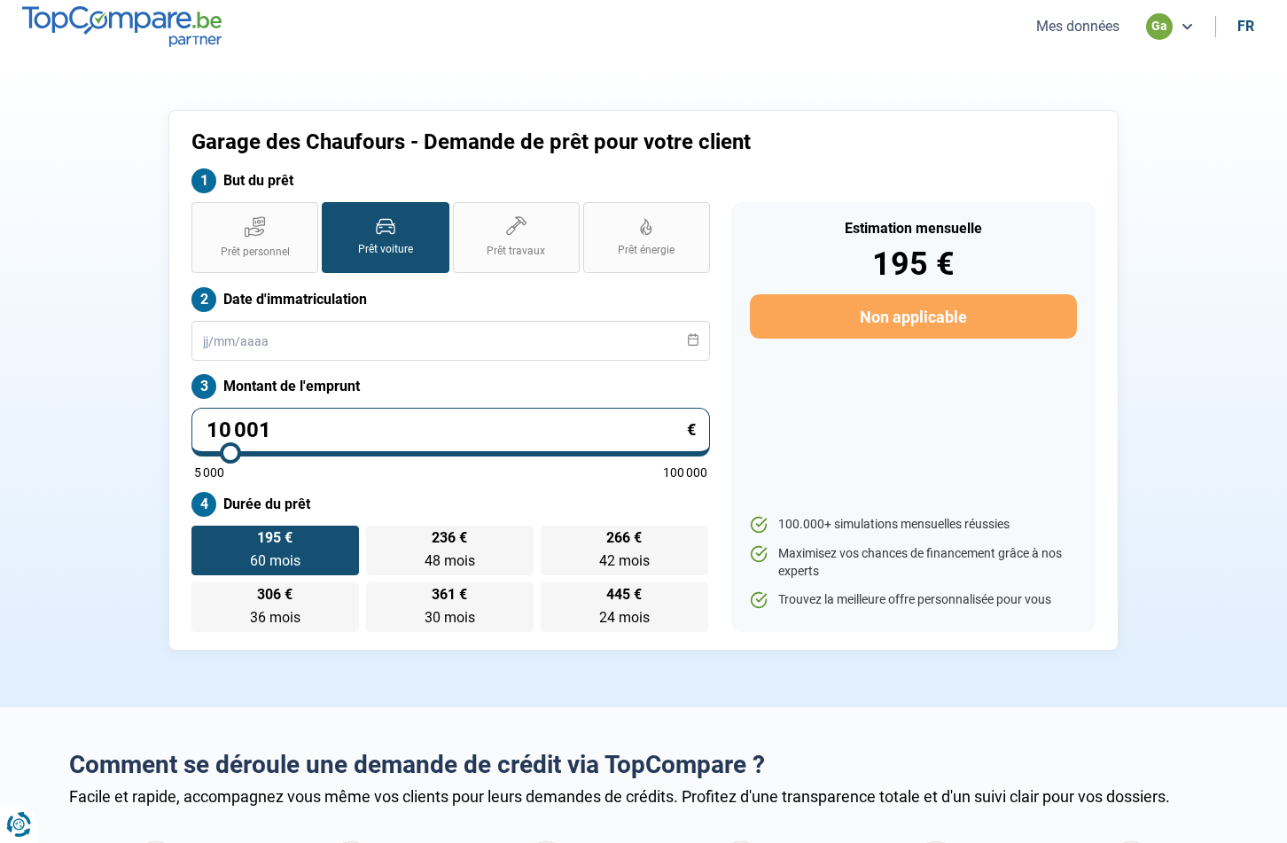
click at [1083, 25] on button "Mes données" at bounding box center [1078, 26] width 94 height 19
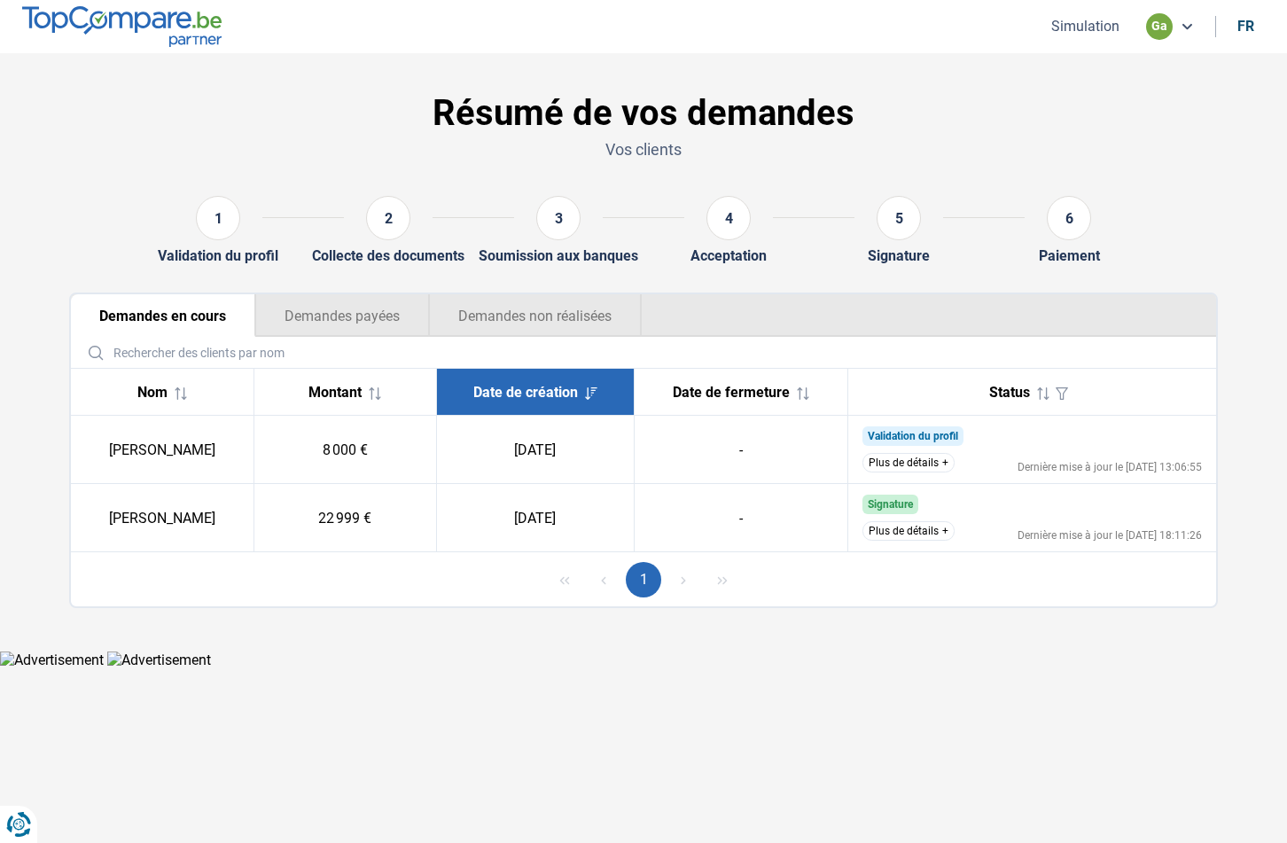
click at [929, 463] on button "Plus de détails" at bounding box center [908, 462] width 92 height 19
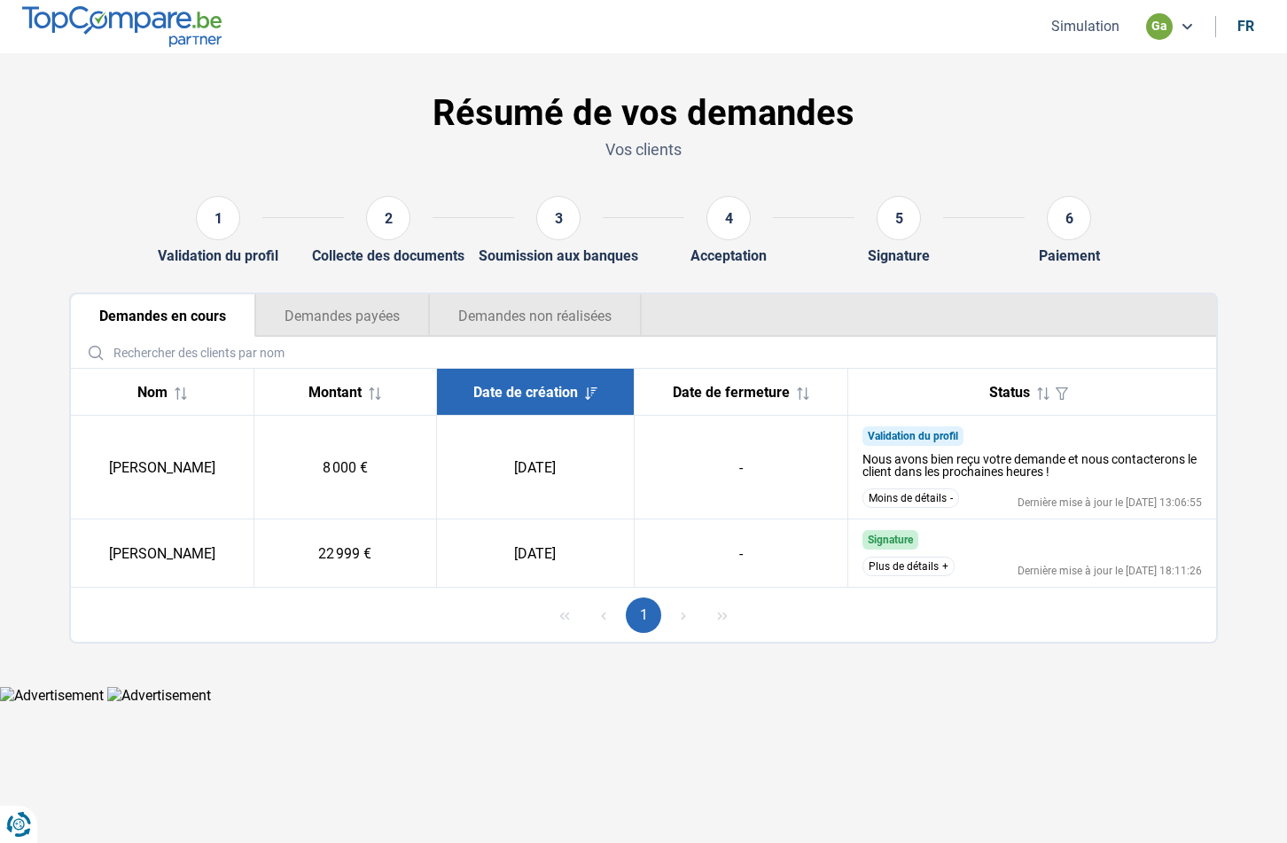
click at [1051, 379] on div at bounding box center [1061, 391] width 25 height 25
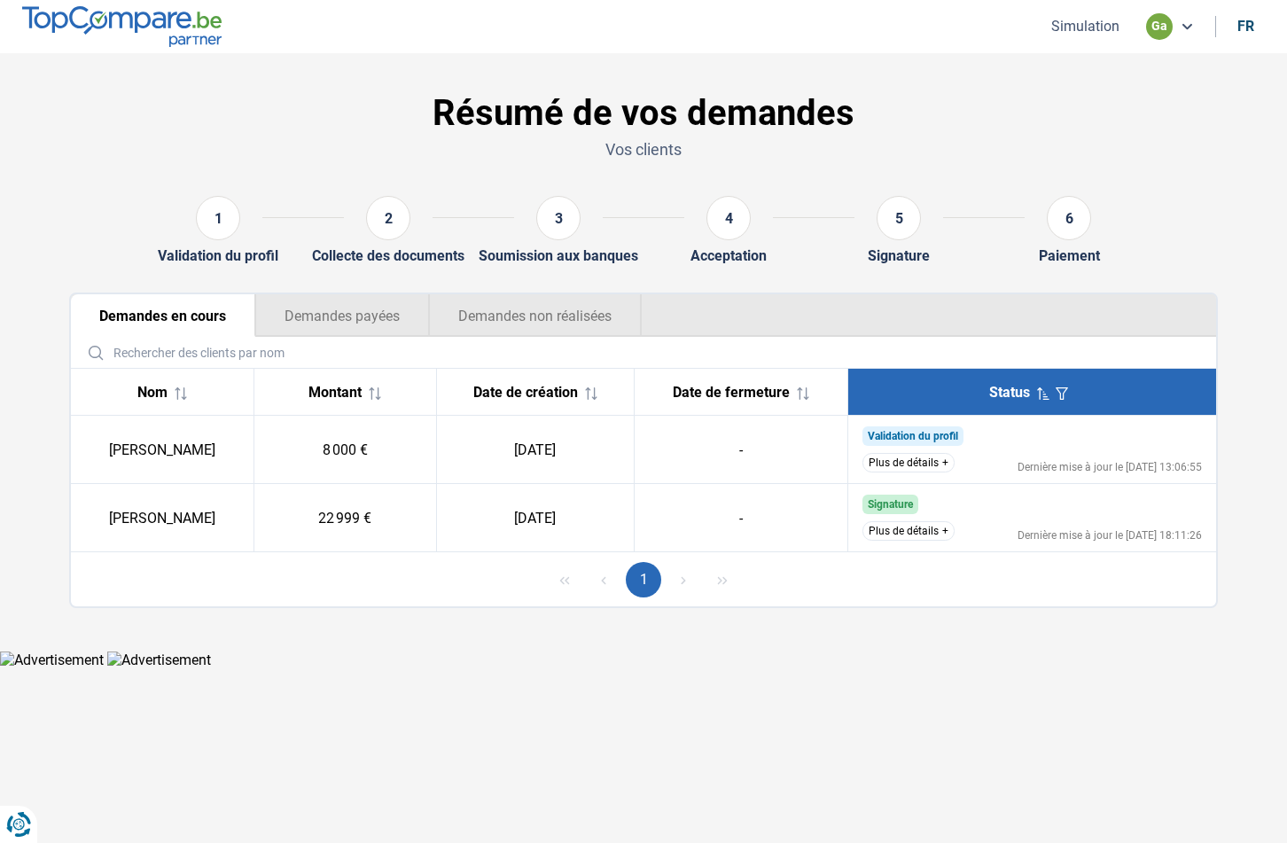
click at [1051, 379] on div at bounding box center [1061, 391] width 25 height 25
